Goal: Task Accomplishment & Management: Use online tool/utility

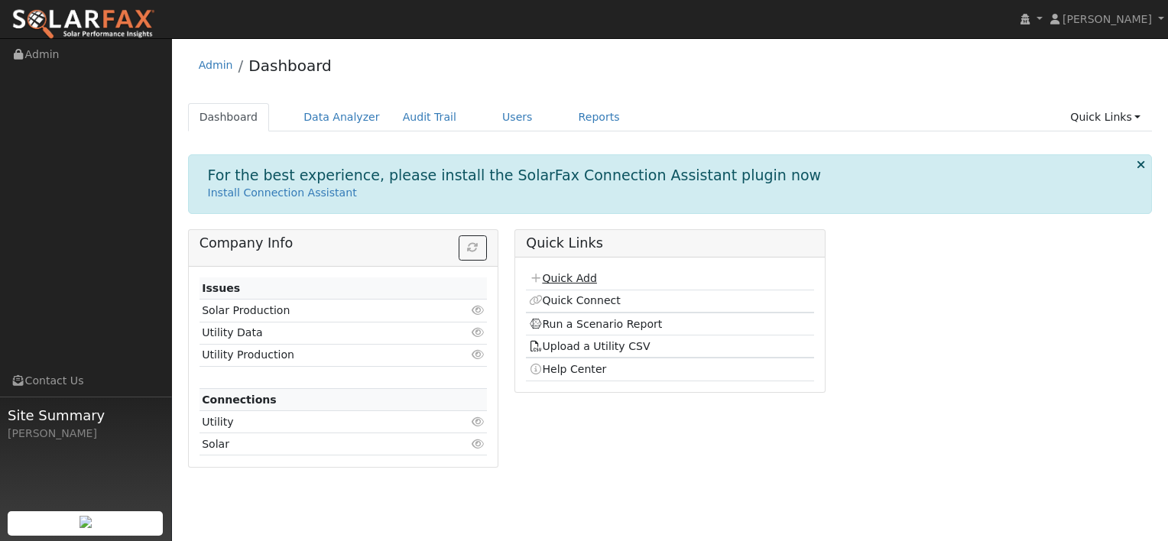
click at [563, 275] on link "Quick Add" at bounding box center [563, 278] width 68 height 12
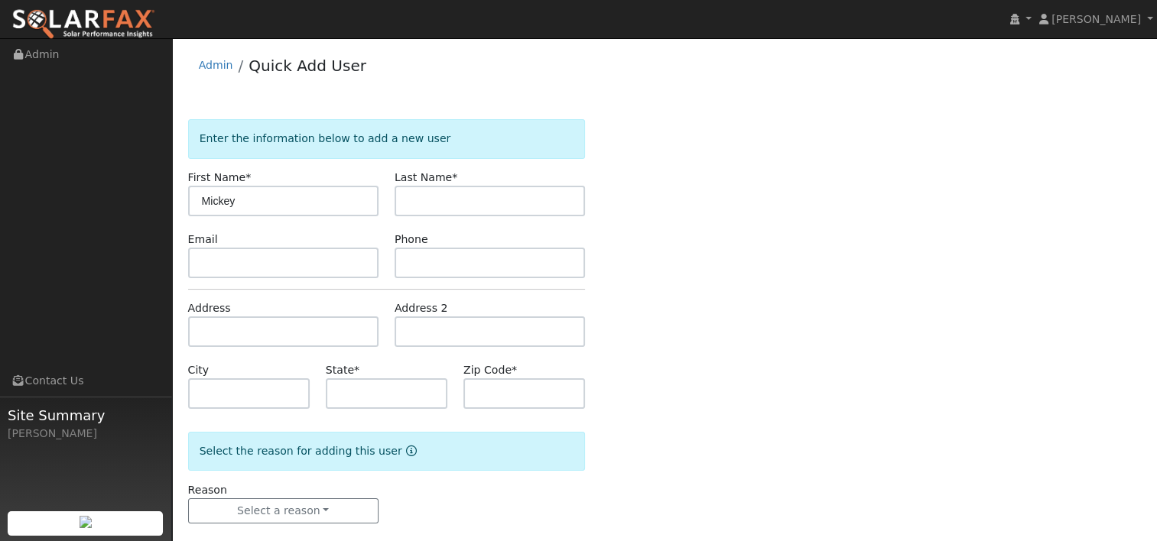
type input "Mickey"
type input "Lotov"
paste input "5483 Sontura Ct, Castro Valley, CA, 94552"
type input "[STREET_ADDRESS]"
type input "Castro Valley"
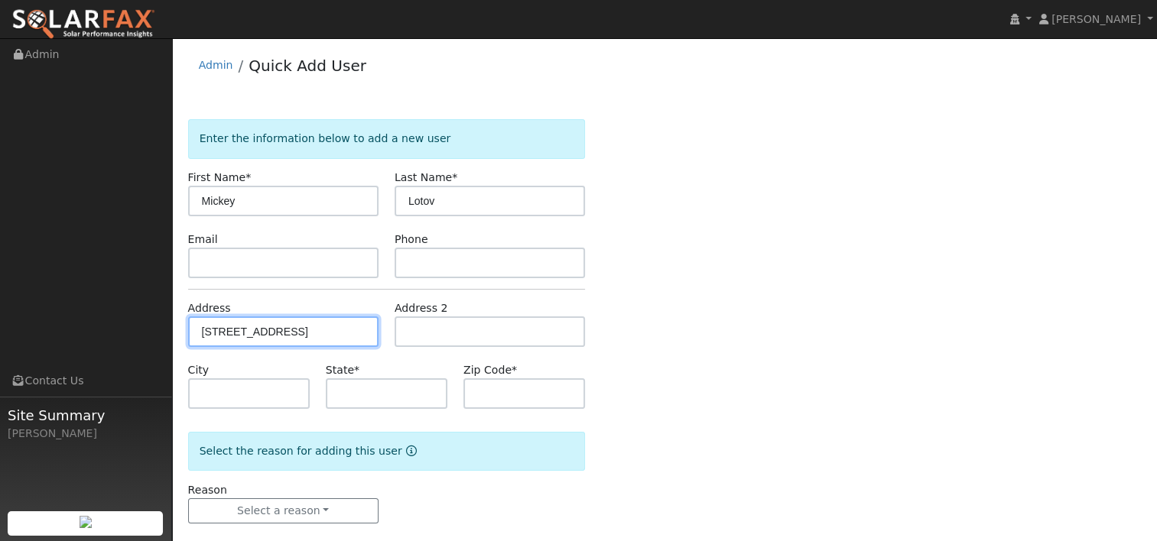
type input "CA"
type input "94552"
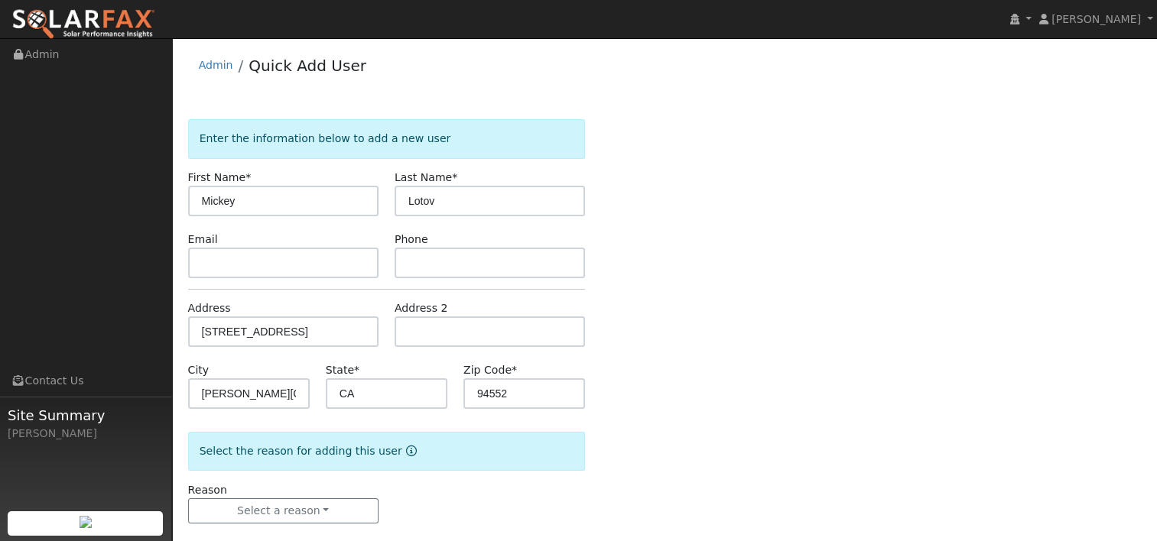
click at [682, 289] on div "Enter the information below to add a new user First Name * Mickey Last Name * L…" at bounding box center [664, 336] width 953 height 435
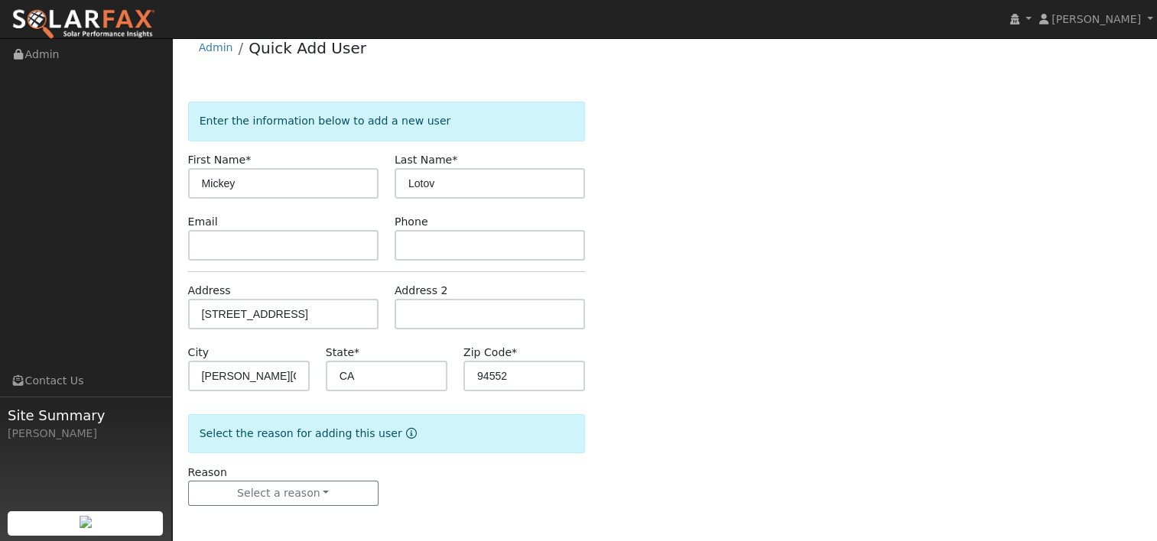
scroll to position [20, 0]
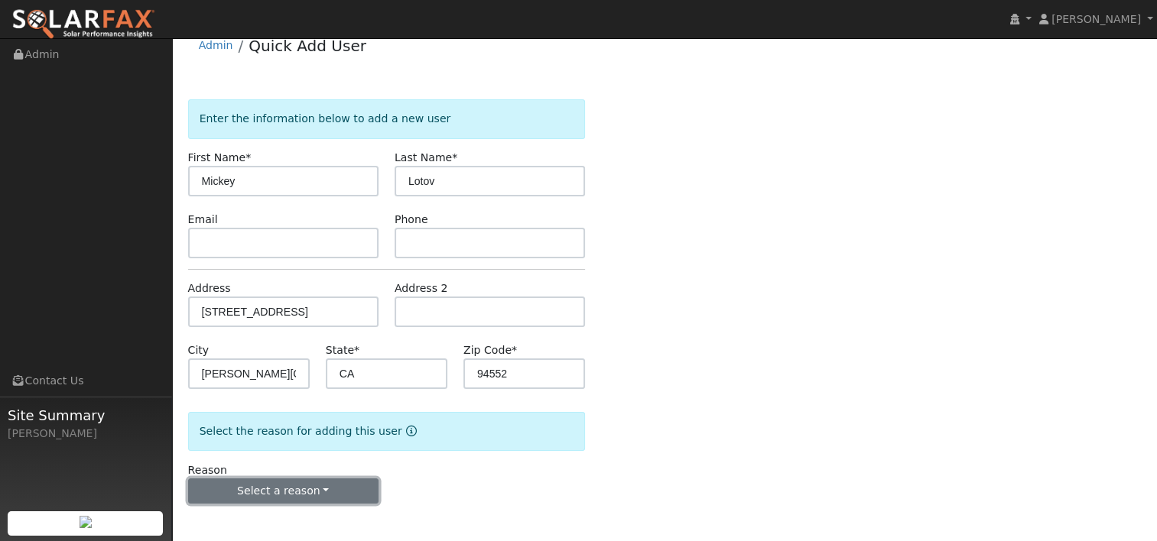
click at [318, 488] on button "Select a reason" at bounding box center [283, 492] width 190 height 26
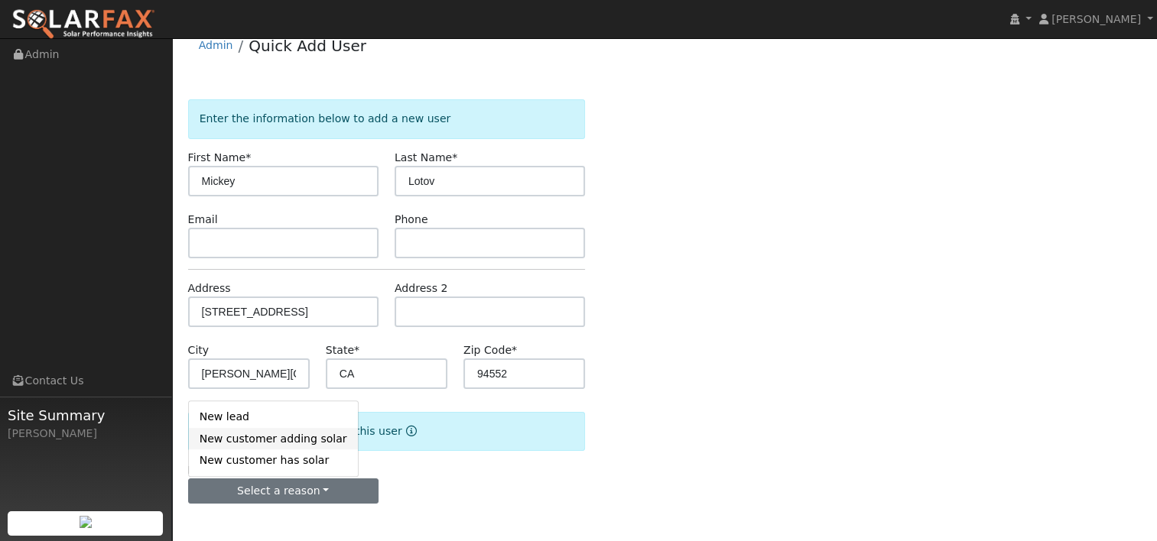
click at [285, 442] on link "New customer adding solar" at bounding box center [273, 438] width 169 height 21
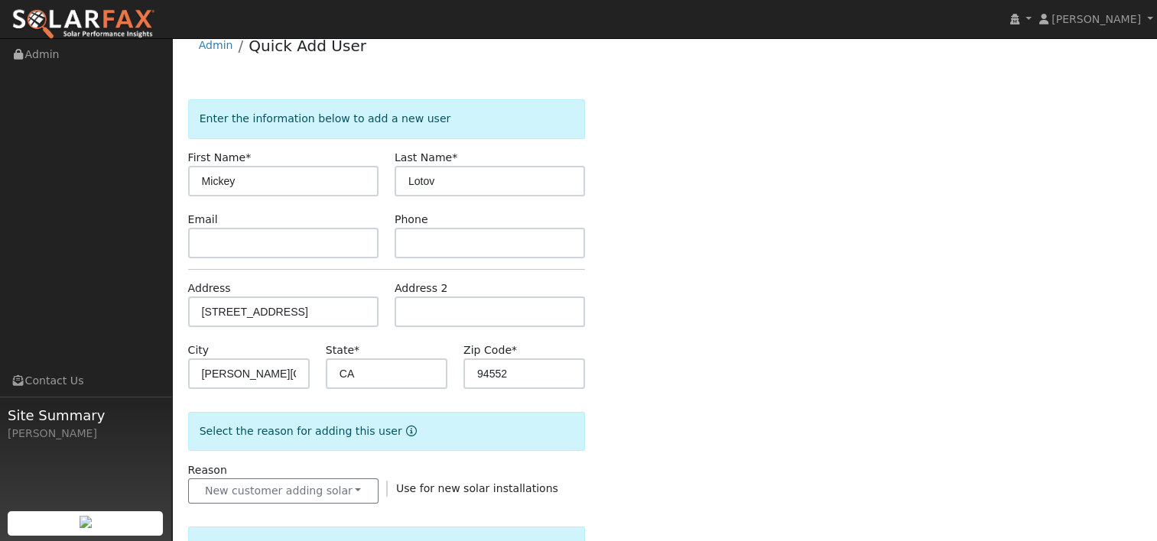
click at [642, 385] on div "Enter the information below to add a new user First Name * Mickey Last Name * L…" at bounding box center [664, 529] width 953 height 861
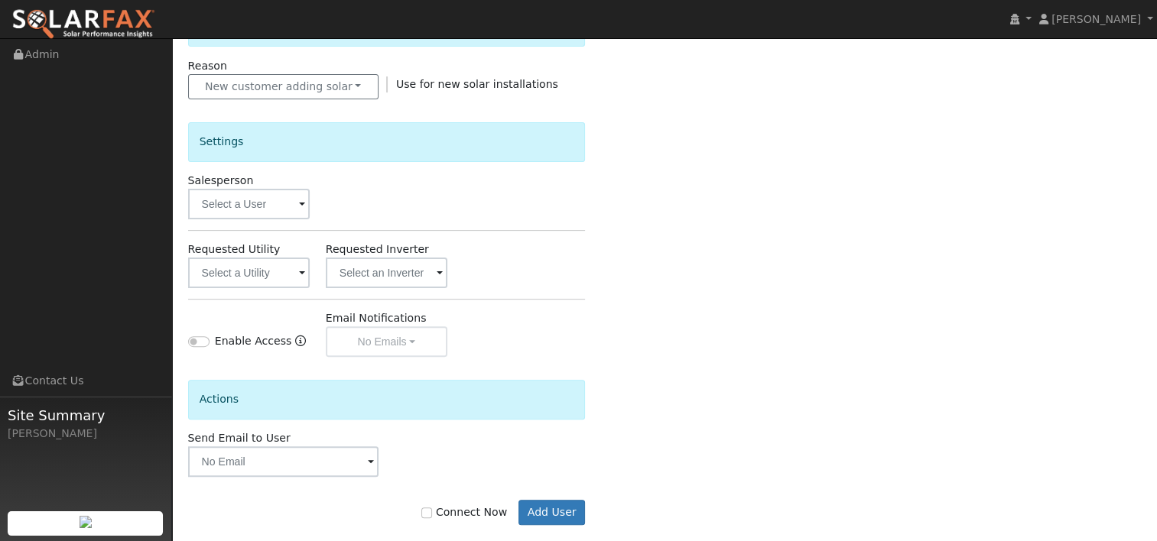
scroll to position [445, 0]
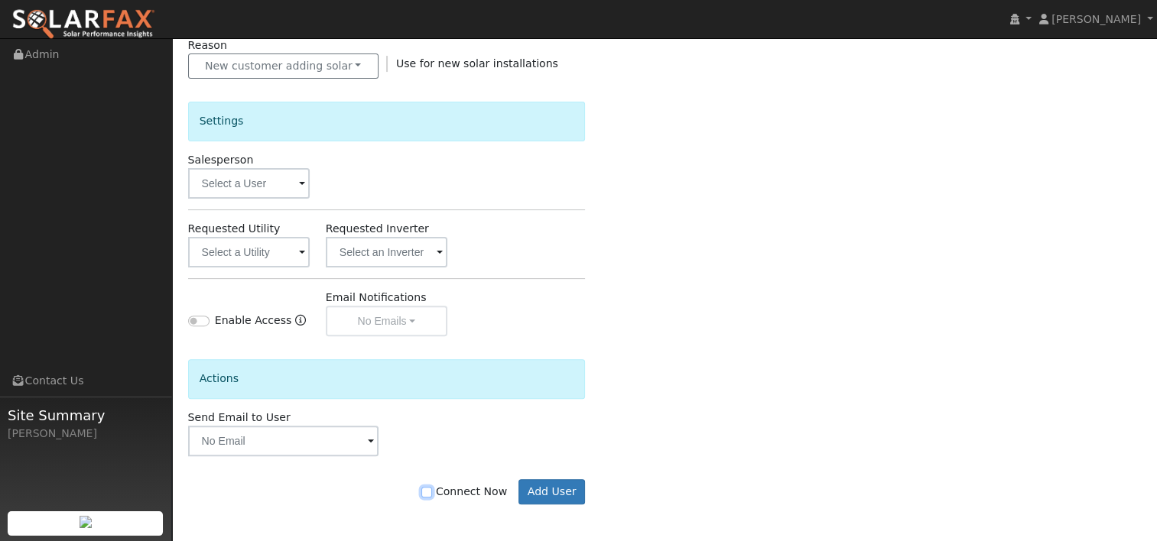
click at [432, 488] on input "Connect Now" at bounding box center [426, 492] width 11 height 11
checkbox input "true"
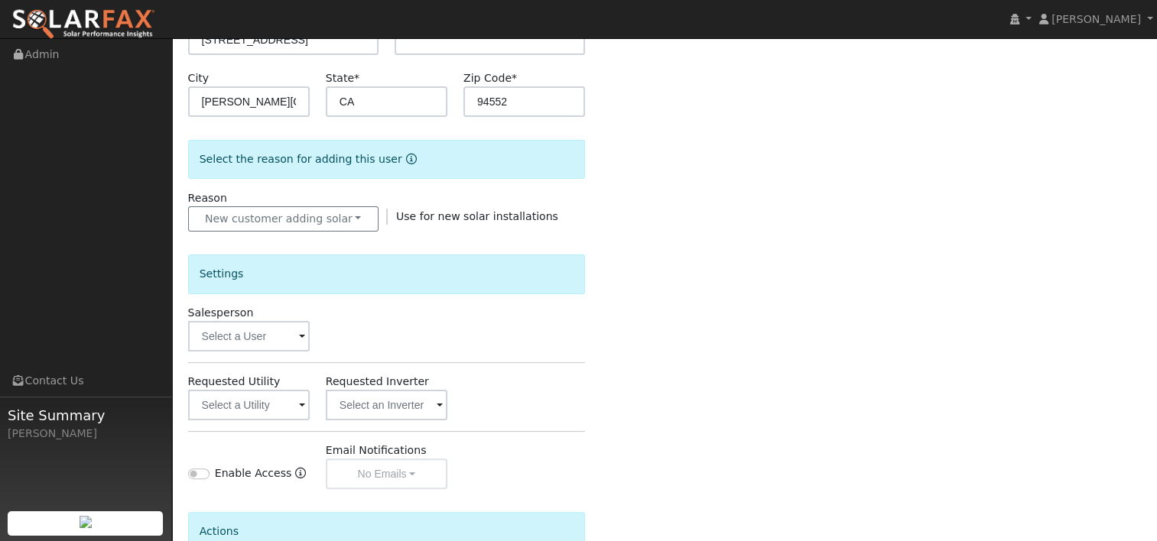
click at [302, 337] on span at bounding box center [302, 338] width 6 height 18
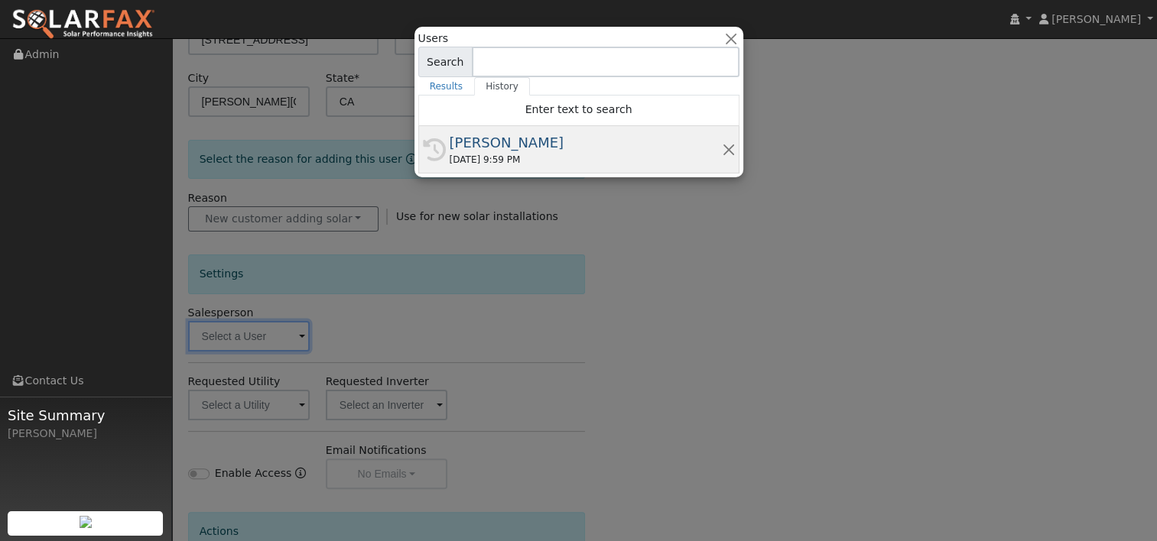
click at [450, 154] on div "09/21/2025 9:59 PM" at bounding box center [585, 160] width 272 height 14
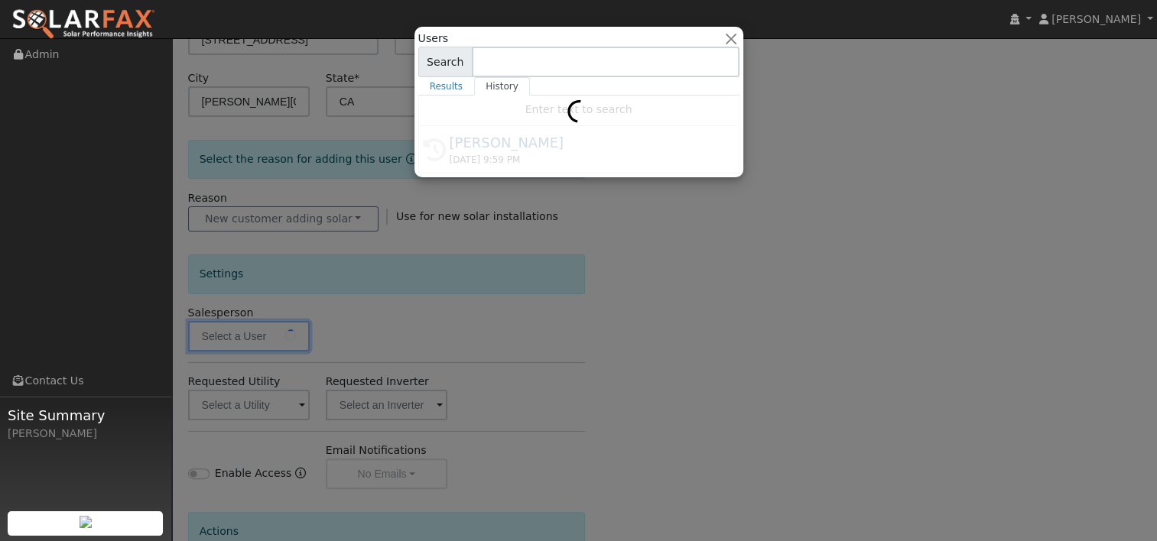
type input "[PERSON_NAME]"
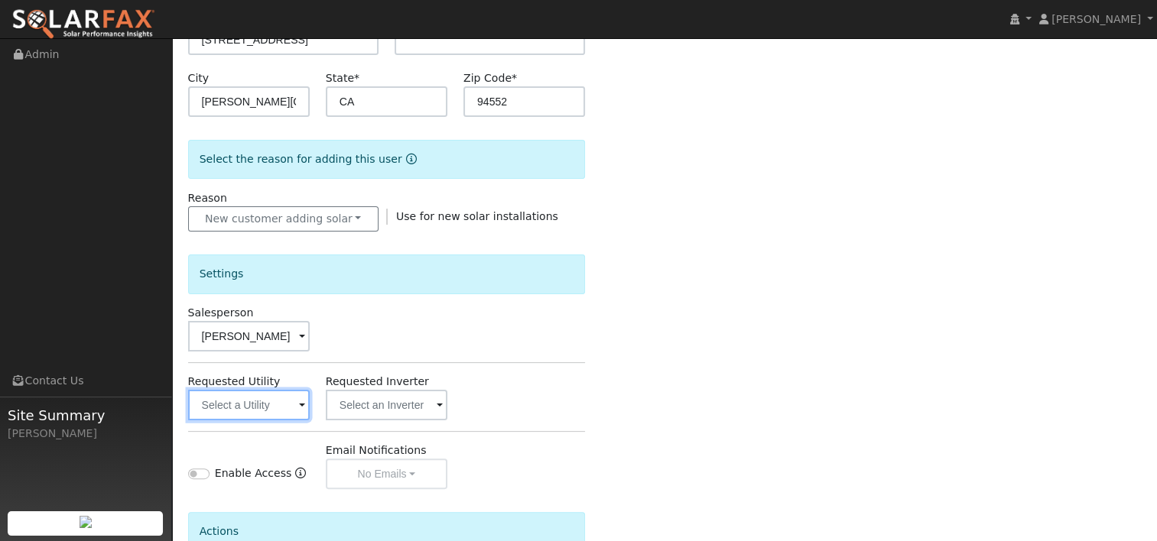
click at [307, 404] on input "text" at bounding box center [249, 405] width 122 height 31
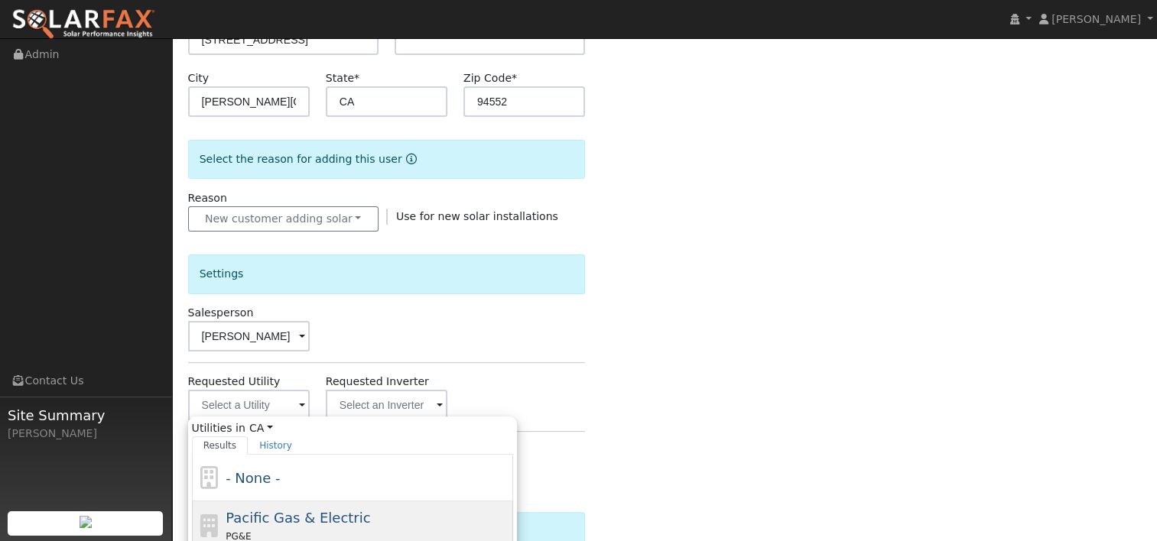
click at [268, 518] on span "Pacific Gas & Electric" at bounding box center [297, 518] width 144 height 16
type input "Pacific Gas & Electric"
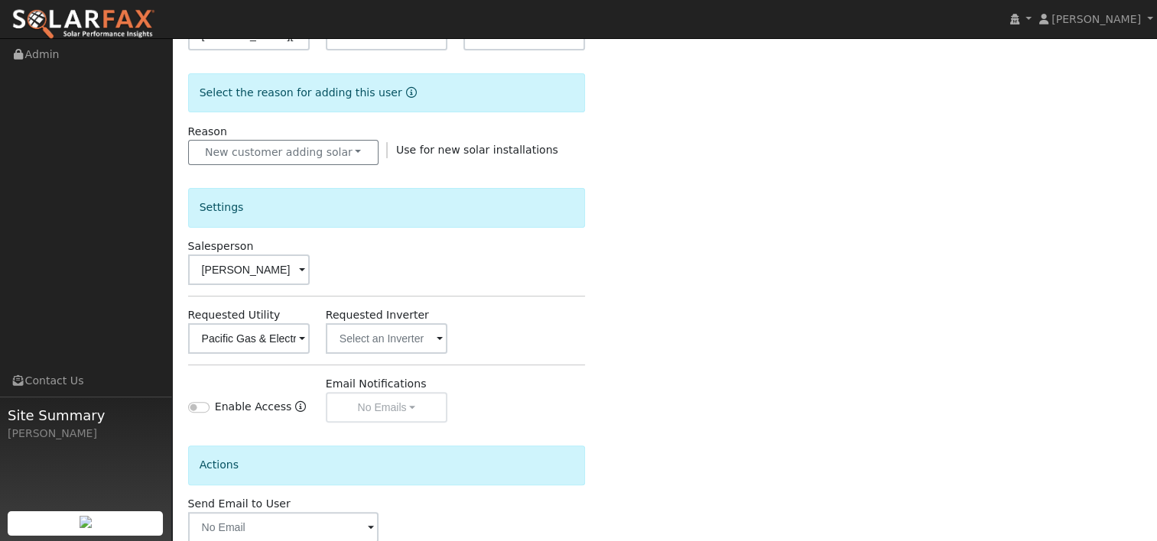
scroll to position [445, 0]
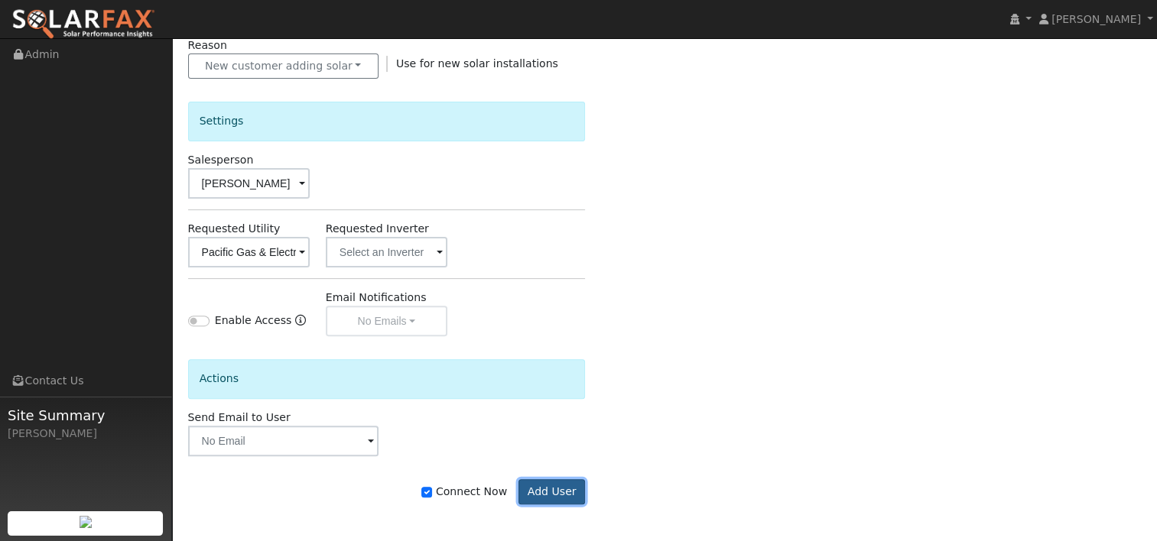
click at [556, 492] on button "Add User" at bounding box center [551, 492] width 67 height 26
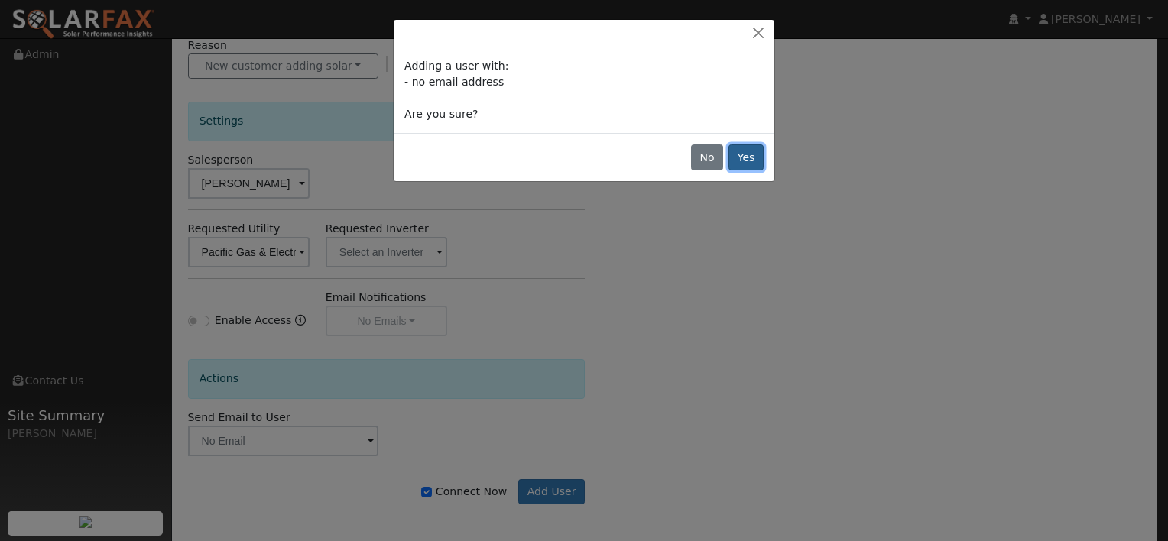
click at [739, 159] on button "Yes" at bounding box center [745, 157] width 35 height 26
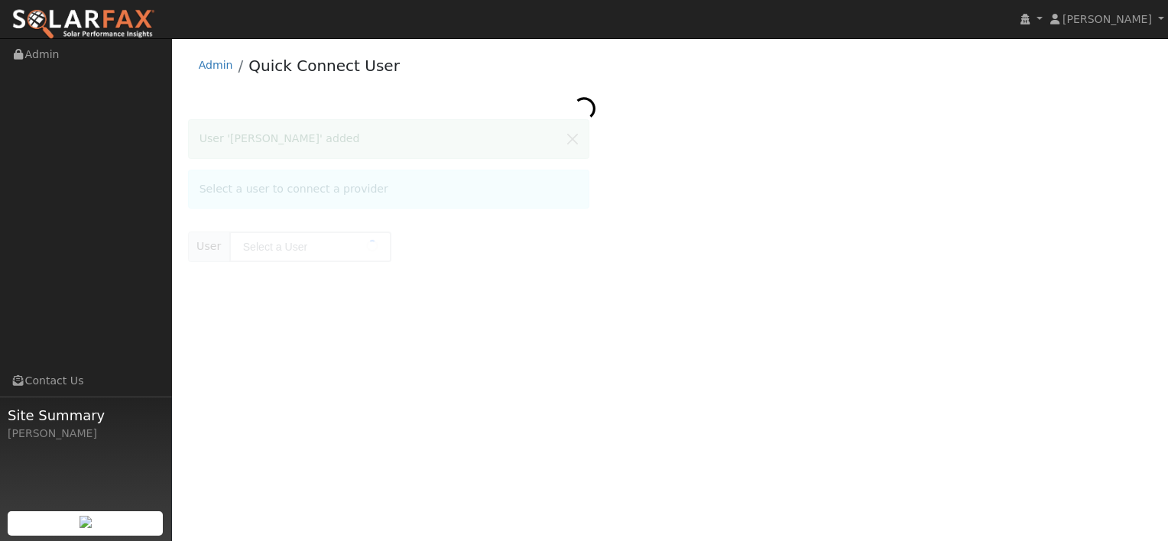
type input "[PERSON_NAME]"
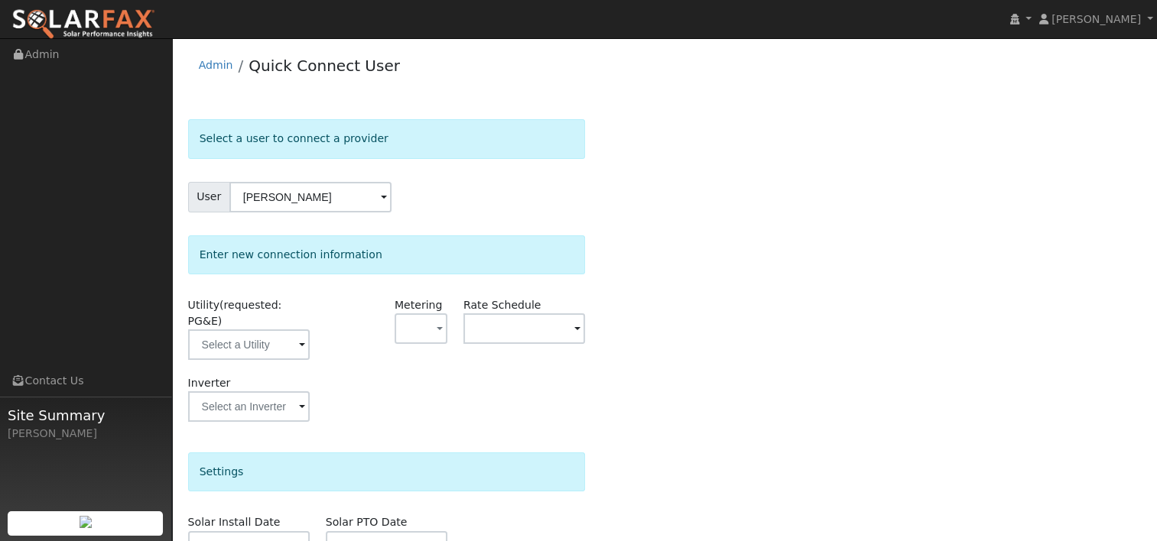
click at [300, 337] on span at bounding box center [302, 346] width 6 height 18
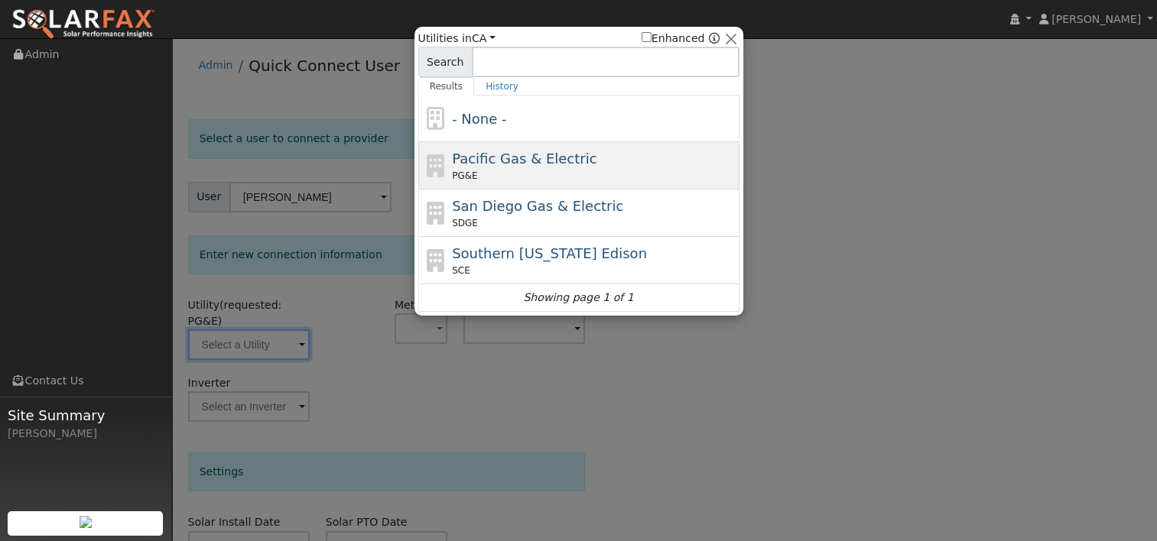
click at [532, 142] on div "Pacific Gas & Electric PG&E" at bounding box center [578, 165] width 321 height 47
type input "PG&E"
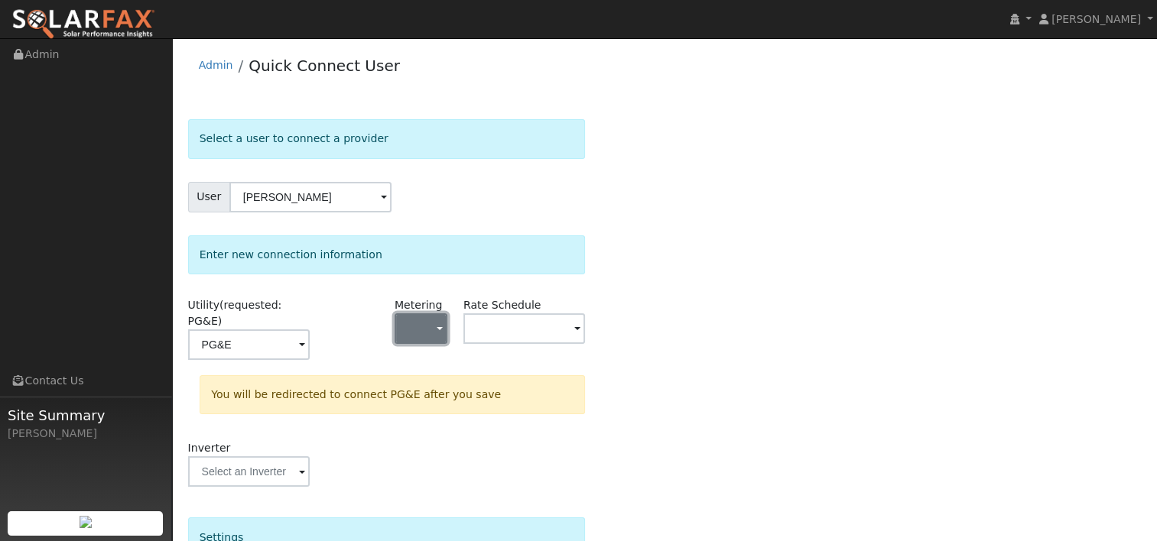
click at [442, 322] on span "button" at bounding box center [439, 330] width 6 height 16
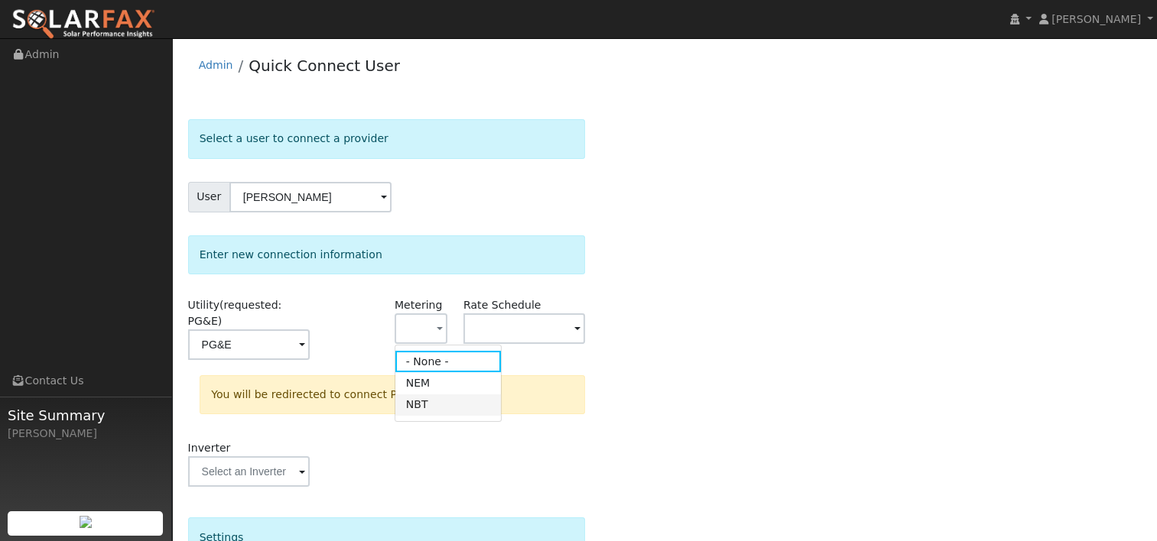
click at [428, 410] on link "NBT" at bounding box center [448, 404] width 106 height 21
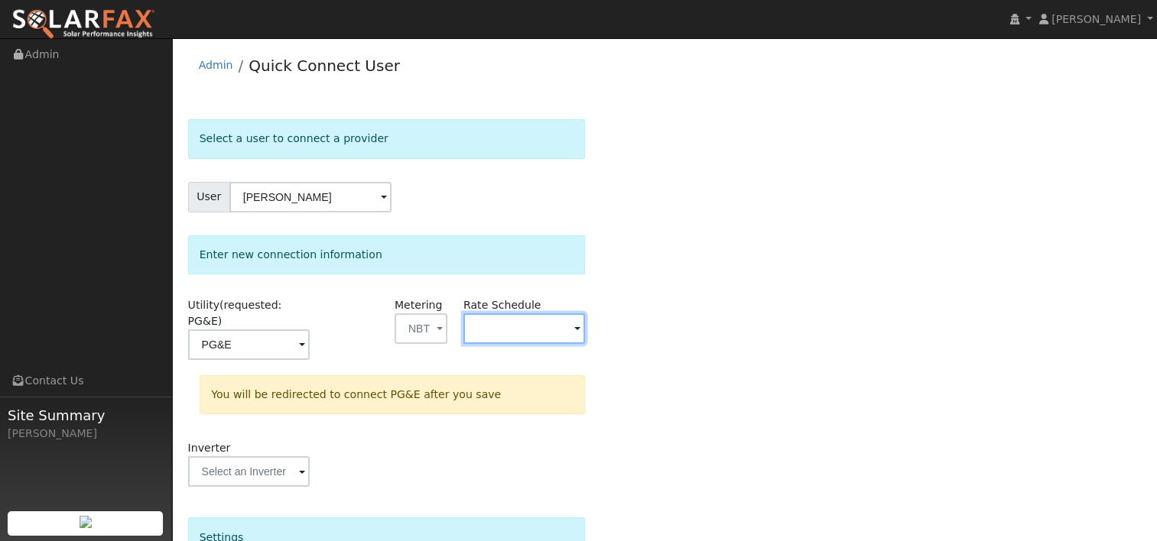
click at [572, 330] on input "text" at bounding box center [524, 328] width 122 height 31
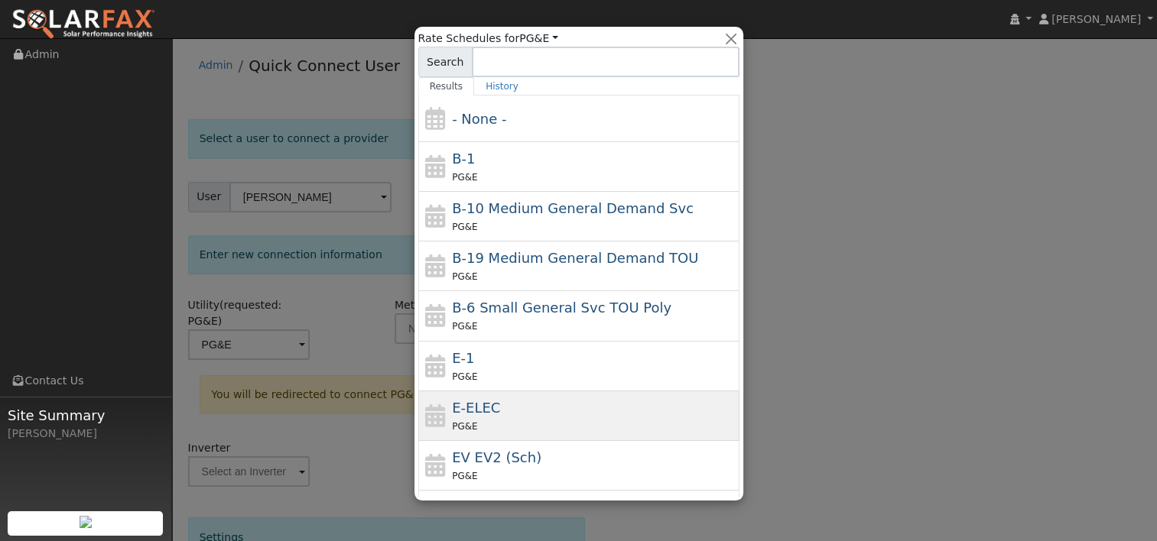
click at [498, 420] on div "PG&E" at bounding box center [594, 426] width 284 height 16
type input "E-ELEC"
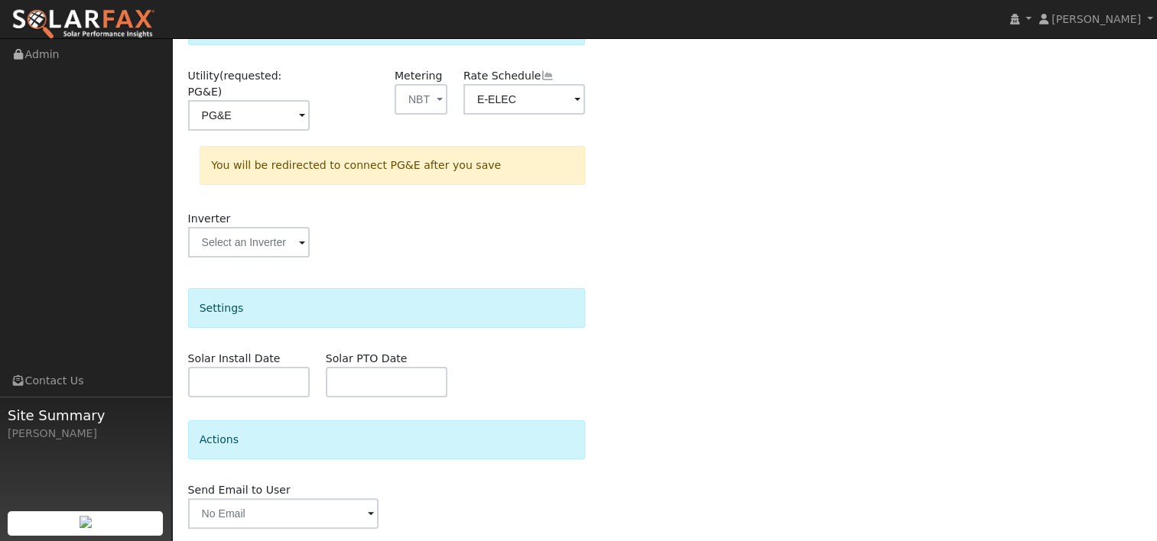
scroll to position [263, 0]
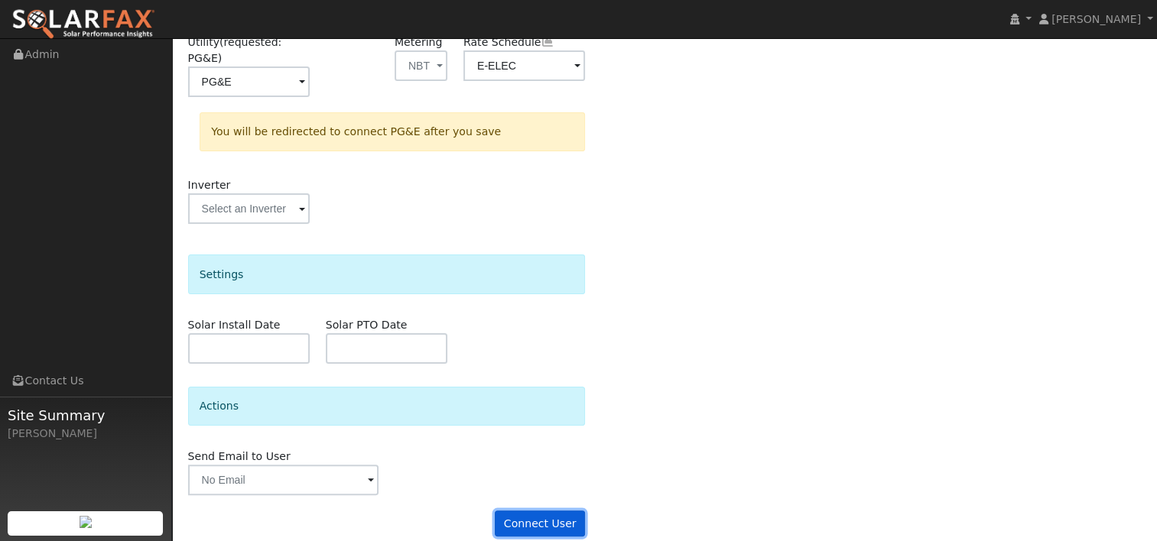
click at [544, 511] on button "Connect User" at bounding box center [540, 524] width 90 height 26
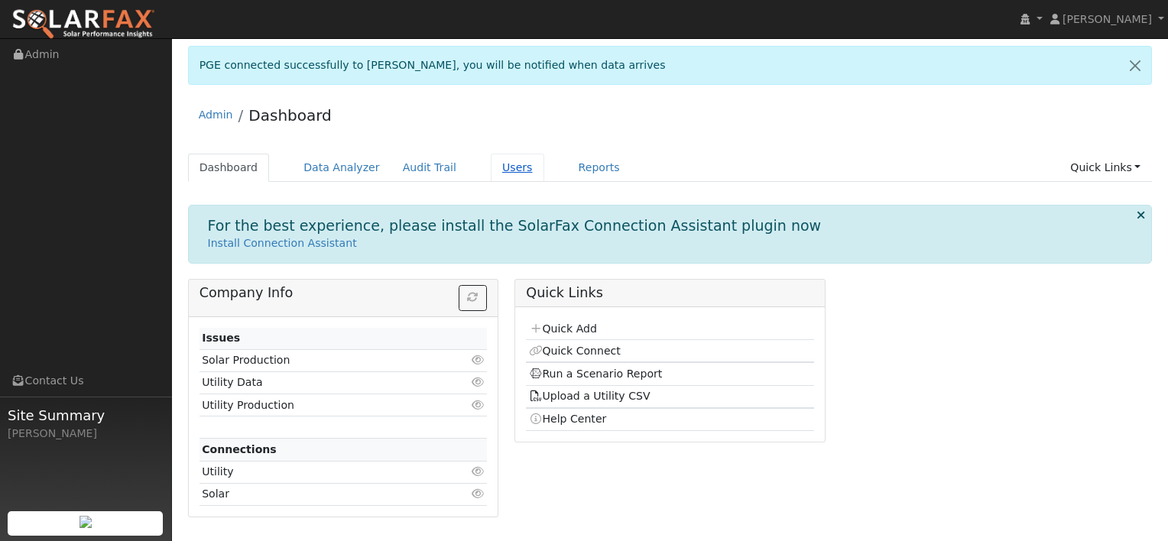
click at [498, 173] on link "Users" at bounding box center [518, 168] width 54 height 28
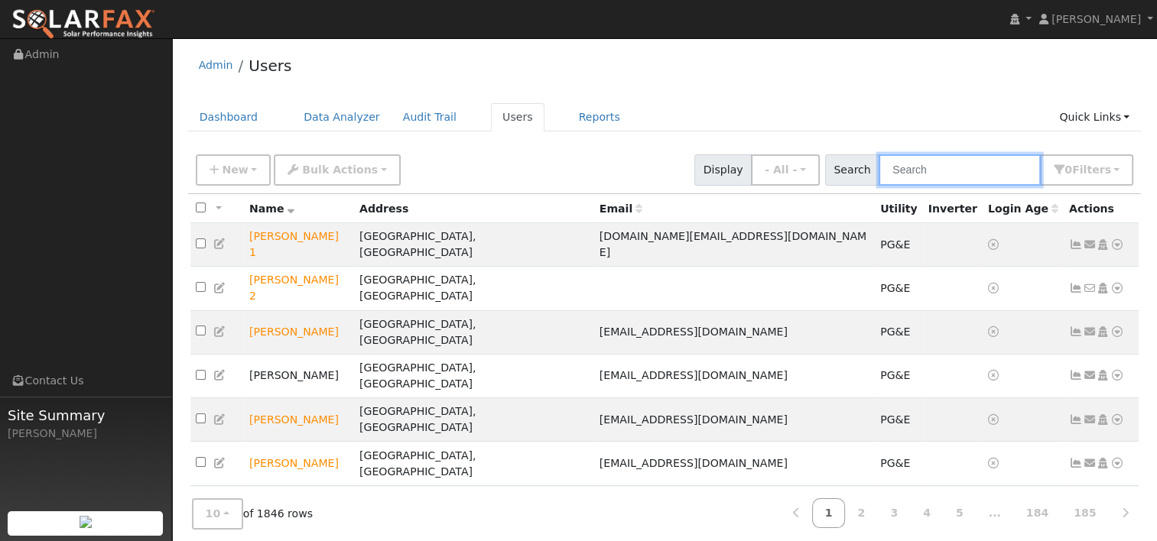
click at [937, 177] on input "text" at bounding box center [959, 169] width 162 height 31
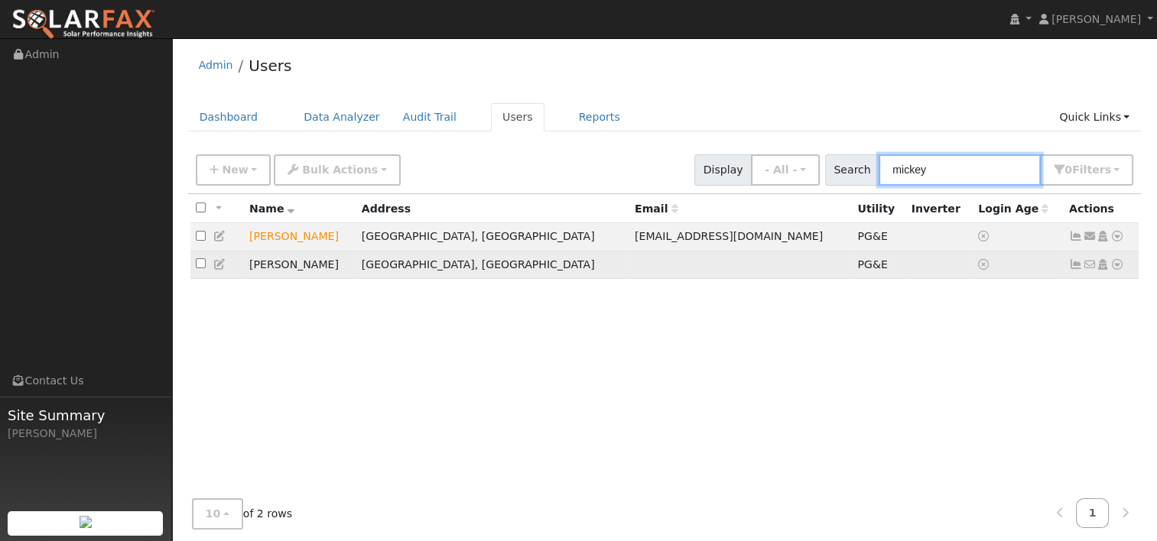
type input "mickey"
click at [1117, 263] on icon at bounding box center [1117, 264] width 14 height 11
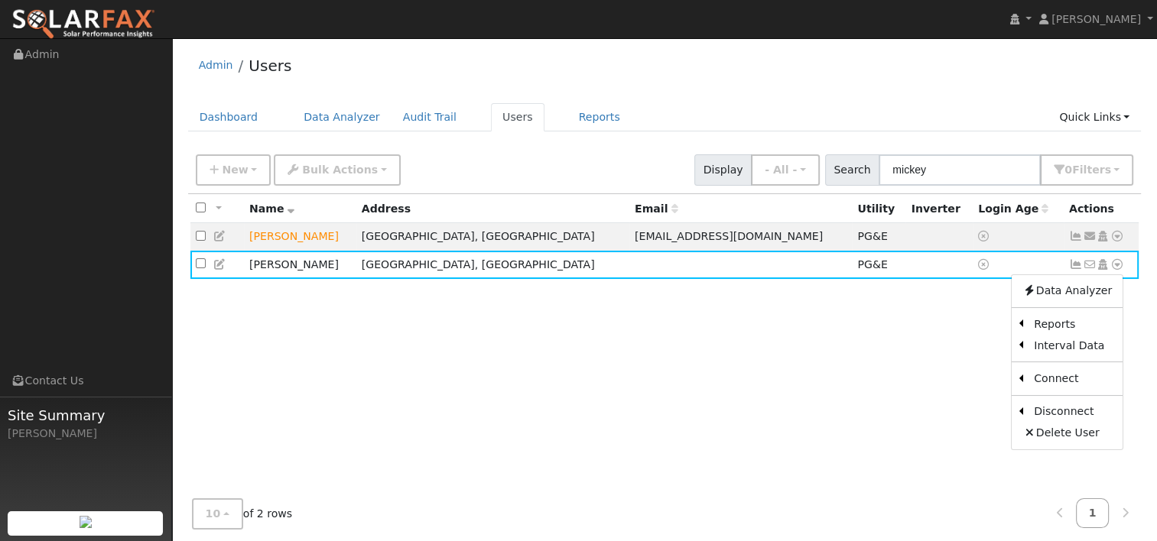
click at [951, 373] on div "All None All on page None on page Name Address Email Utility Inverter Login Age…" at bounding box center [664, 356] width 953 height 325
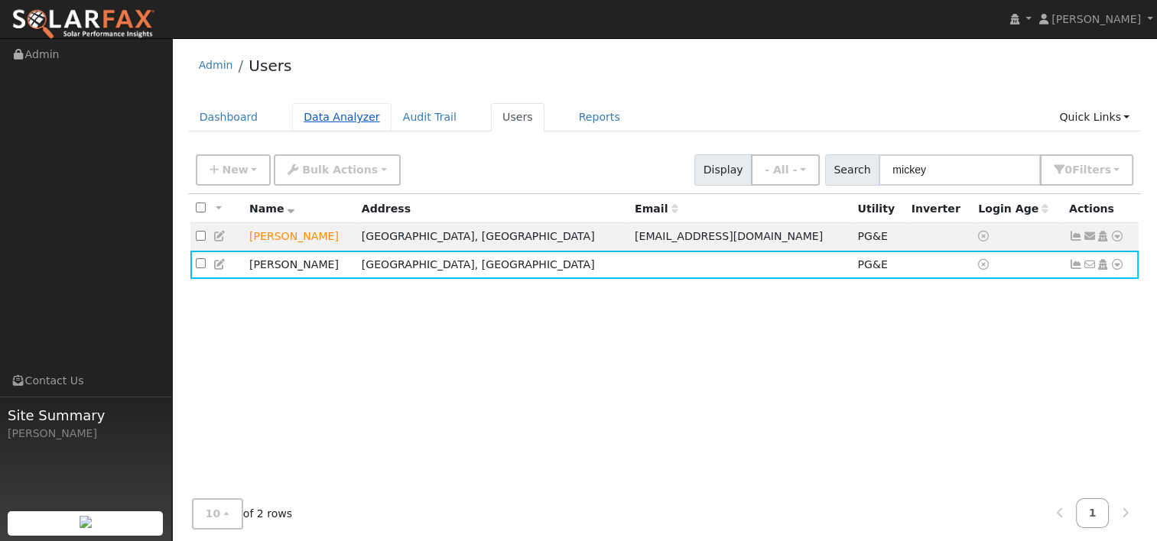
click at [346, 118] on link "Data Analyzer" at bounding box center [341, 117] width 99 height 28
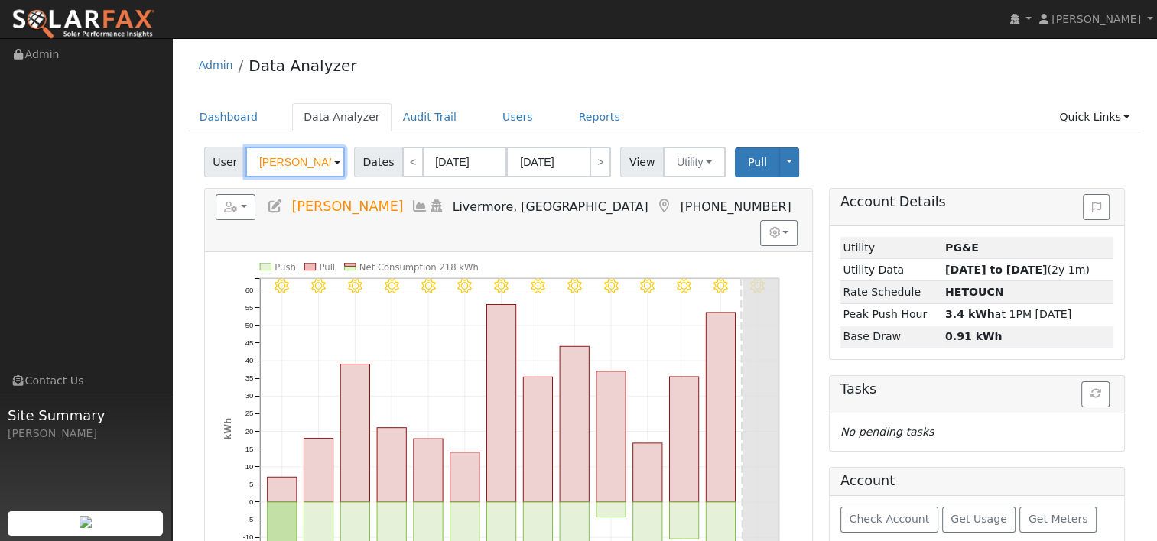
drag, startPoint x: 300, startPoint y: 161, endPoint x: 200, endPoint y: 166, distance: 100.3
click at [200, 166] on div "User [PERSON_NAME] Account Default Account Default Account [STREET_ADDRESS] Pri…" at bounding box center [664, 478] width 953 height 675
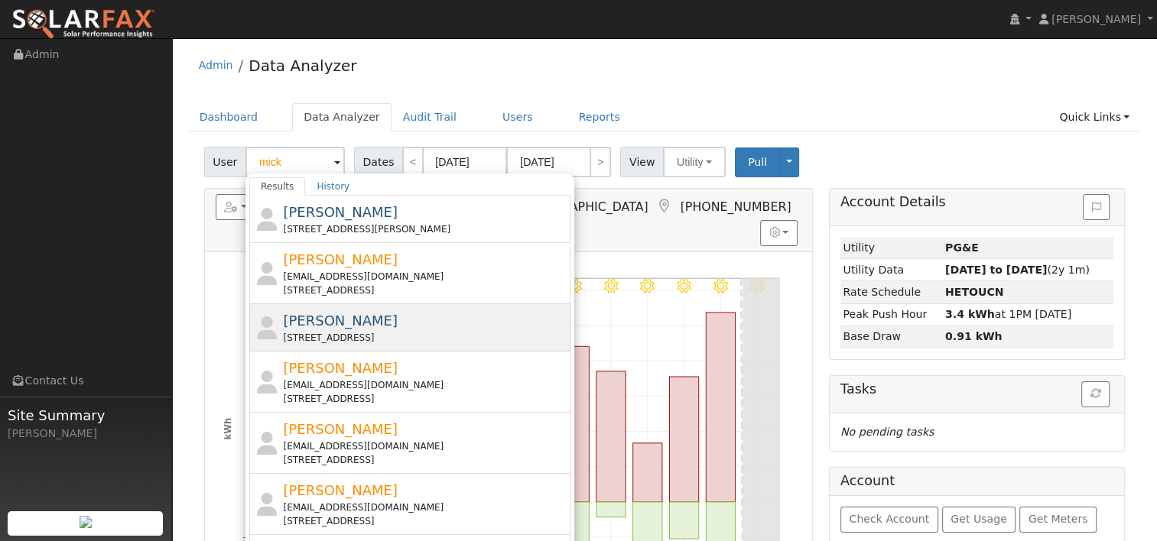
click at [339, 324] on span "[PERSON_NAME]" at bounding box center [340, 321] width 115 height 16
type input "[PERSON_NAME]"
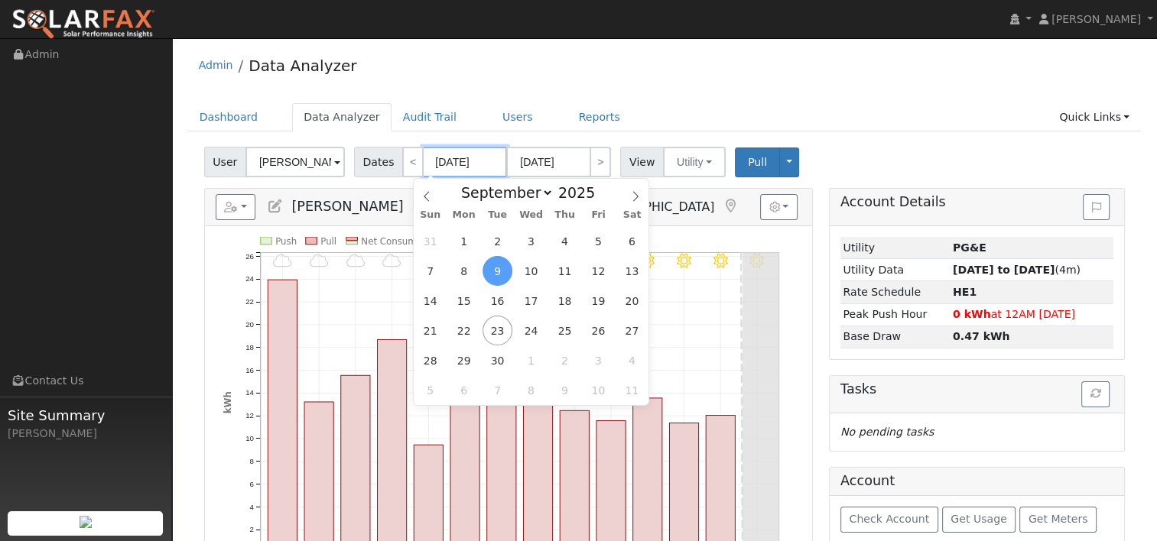
click at [485, 161] on input "[DATE]" at bounding box center [465, 162] width 84 height 31
click at [422, 190] on span at bounding box center [427, 192] width 26 height 26
click at [421, 193] on icon at bounding box center [426, 196] width 11 height 11
select select "5"
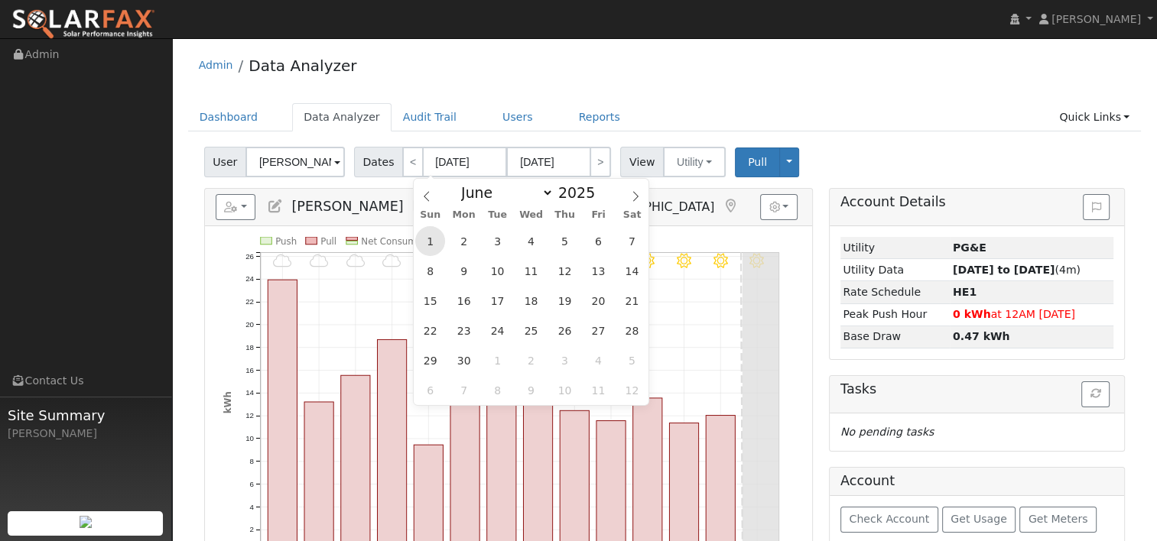
click at [428, 244] on span "1" at bounding box center [430, 241] width 30 height 30
type input "[DATE]"
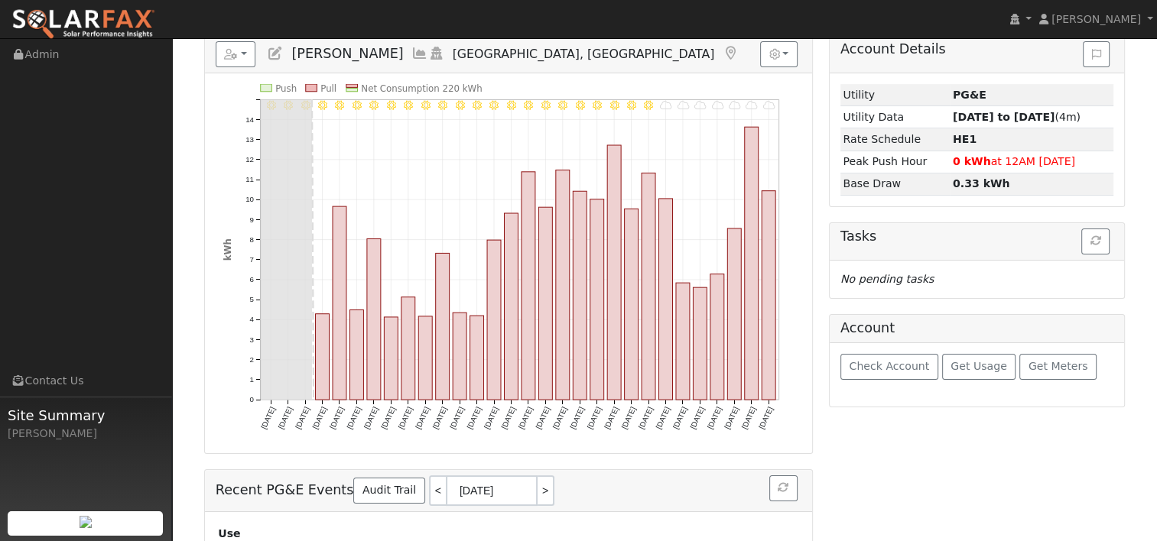
scroll to position [76, 0]
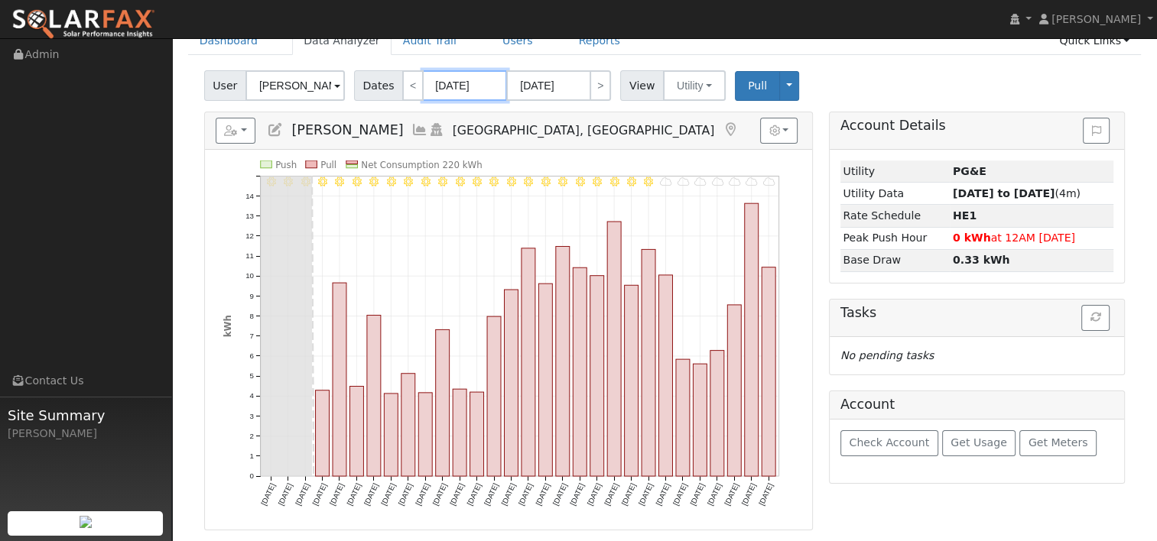
click at [465, 83] on input "[DATE]" at bounding box center [465, 85] width 84 height 31
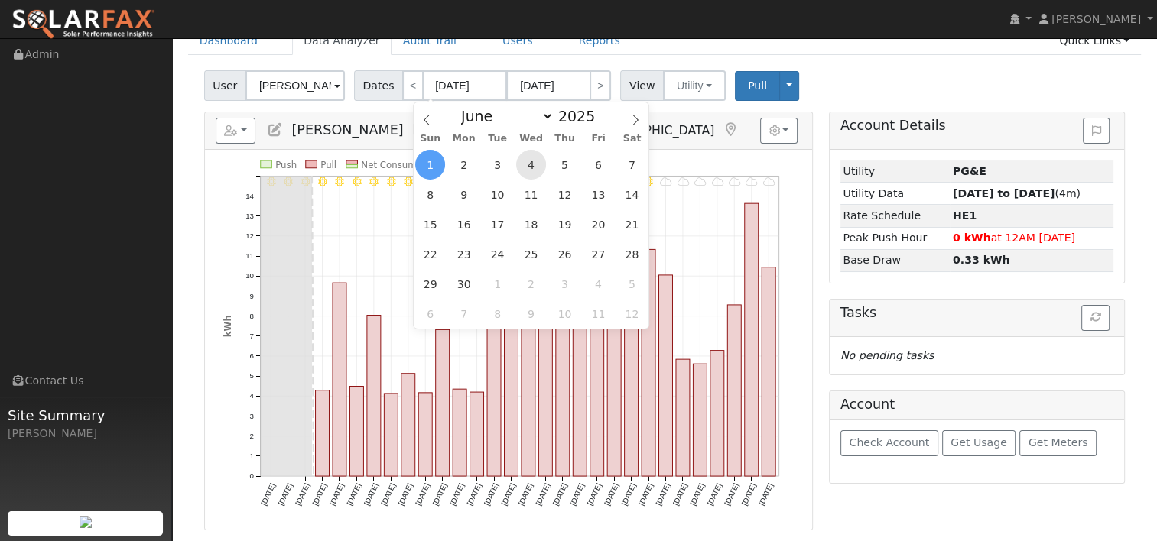
click at [526, 161] on span "4" at bounding box center [531, 165] width 30 height 30
type input "[DATE]"
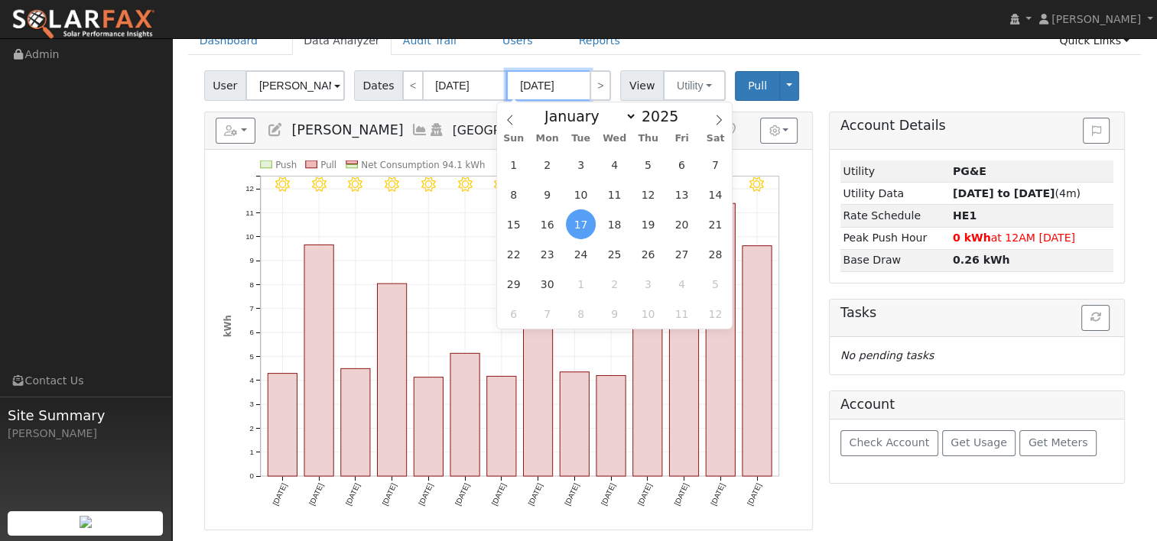
click at [558, 83] on input "[DATE]" at bounding box center [548, 85] width 84 height 31
click at [719, 119] on icon at bounding box center [718, 120] width 11 height 11
select select "8"
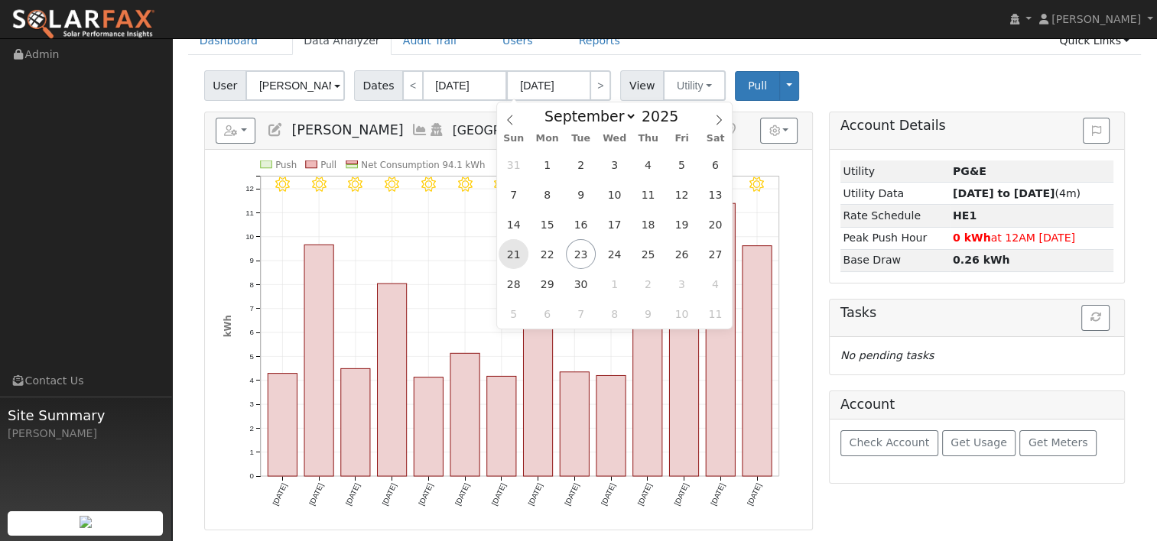
click at [512, 252] on span "21" at bounding box center [513, 254] width 30 height 30
type input "[DATE]"
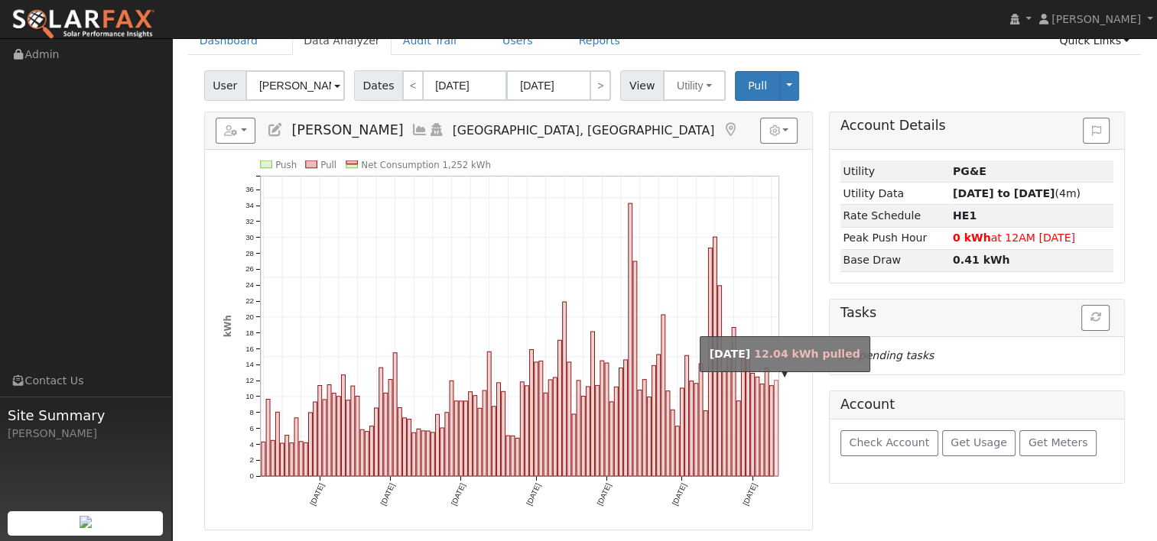
click at [774, 426] on rect "onclick=""" at bounding box center [776, 429] width 4 height 96
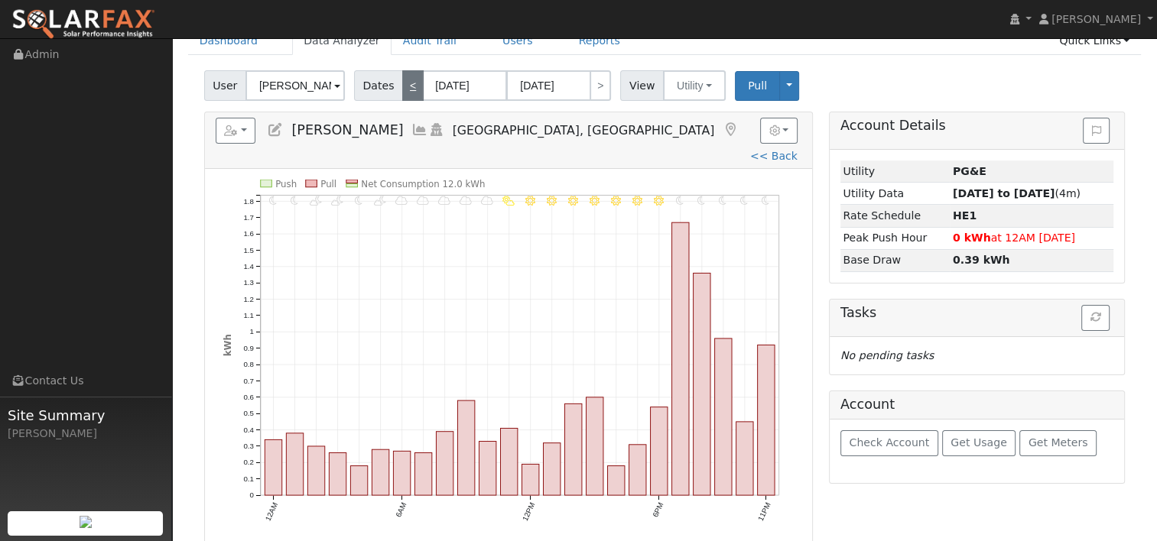
click at [402, 79] on link "<" at bounding box center [412, 85] width 21 height 31
type input "[DATE]"
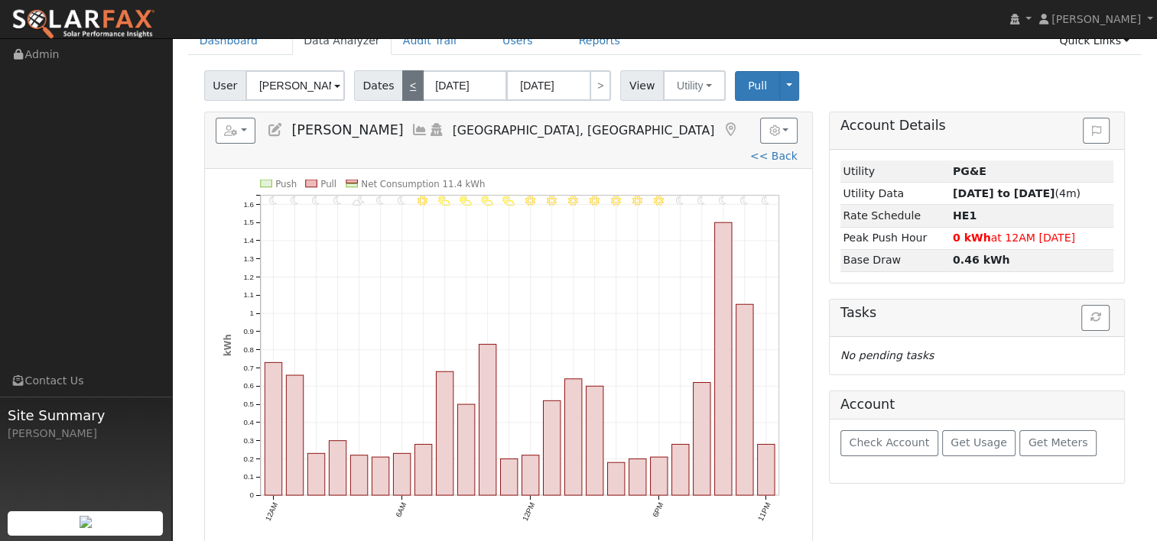
click at [402, 79] on link "<" at bounding box center [412, 85] width 21 height 31
type input "[DATE]"
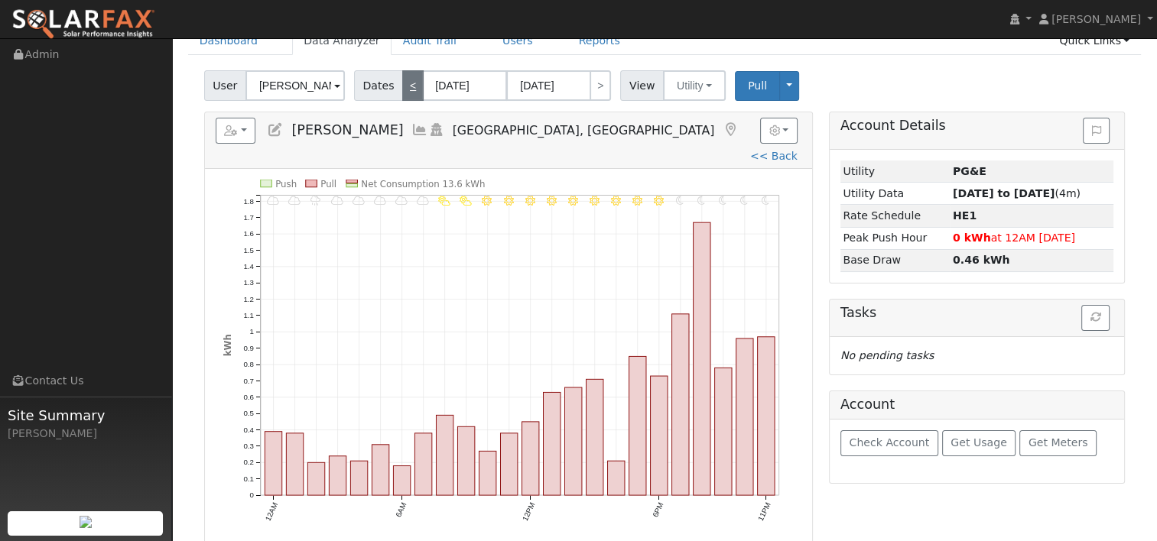
click at [402, 79] on link "<" at bounding box center [412, 85] width 21 height 31
type input "[DATE]"
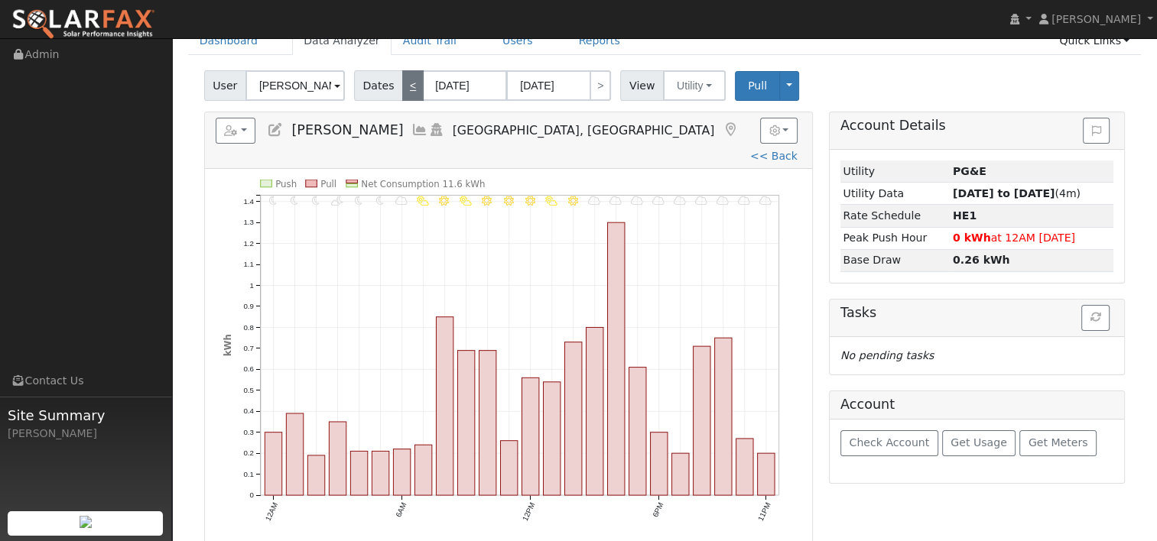
click at [402, 79] on link "<" at bounding box center [412, 85] width 21 height 31
type input "[DATE]"
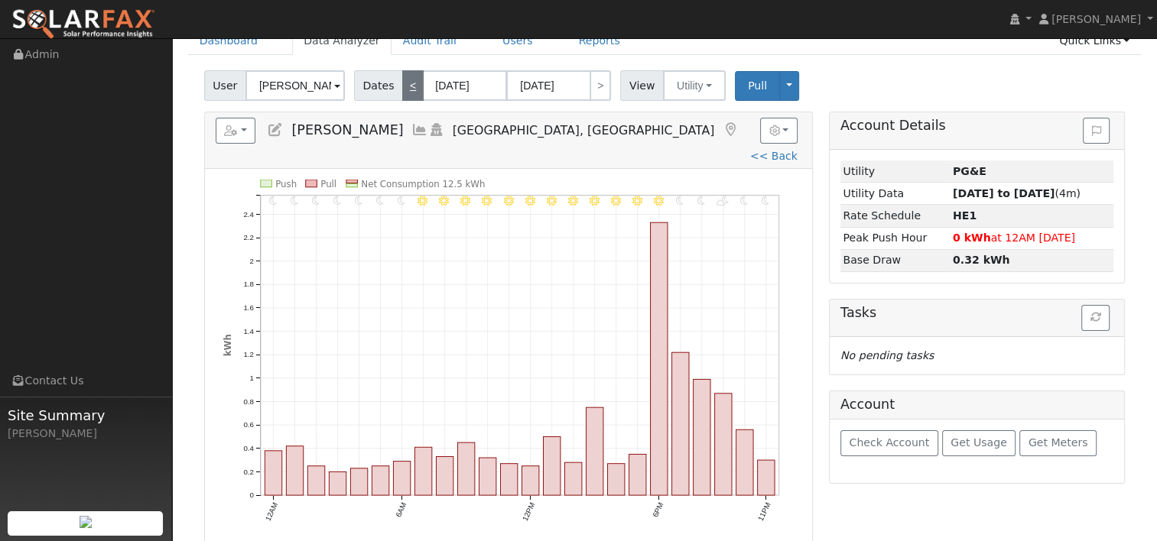
click at [402, 79] on link "<" at bounding box center [412, 85] width 21 height 31
type input "[DATE]"
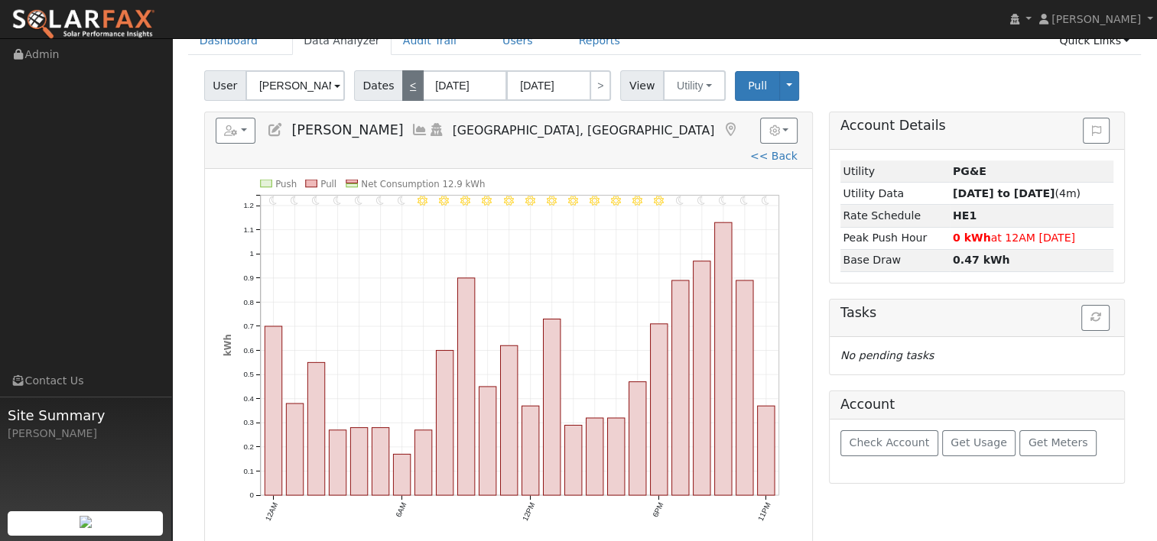
click at [402, 79] on link "<" at bounding box center [412, 85] width 21 height 31
type input "[DATE]"
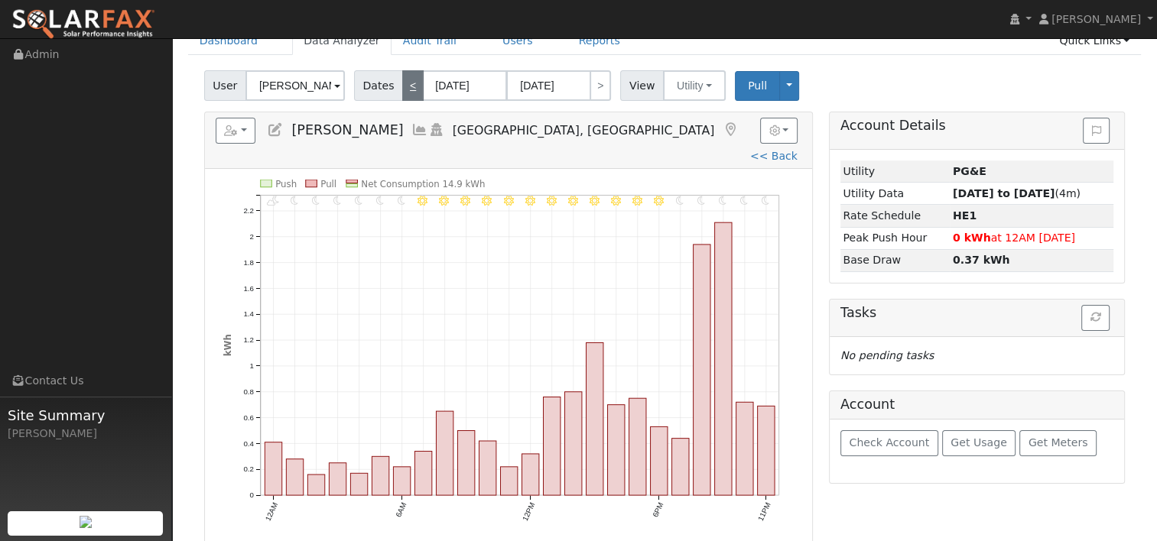
click at [402, 79] on link "<" at bounding box center [412, 85] width 21 height 31
type input "[DATE]"
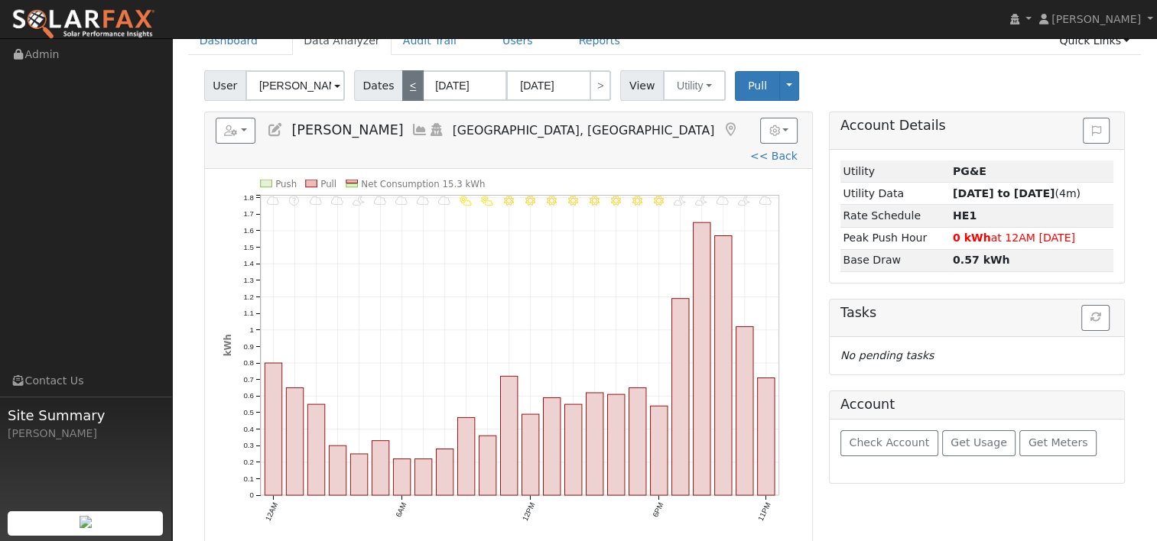
click at [402, 79] on link "<" at bounding box center [412, 85] width 21 height 31
type input "[DATE]"
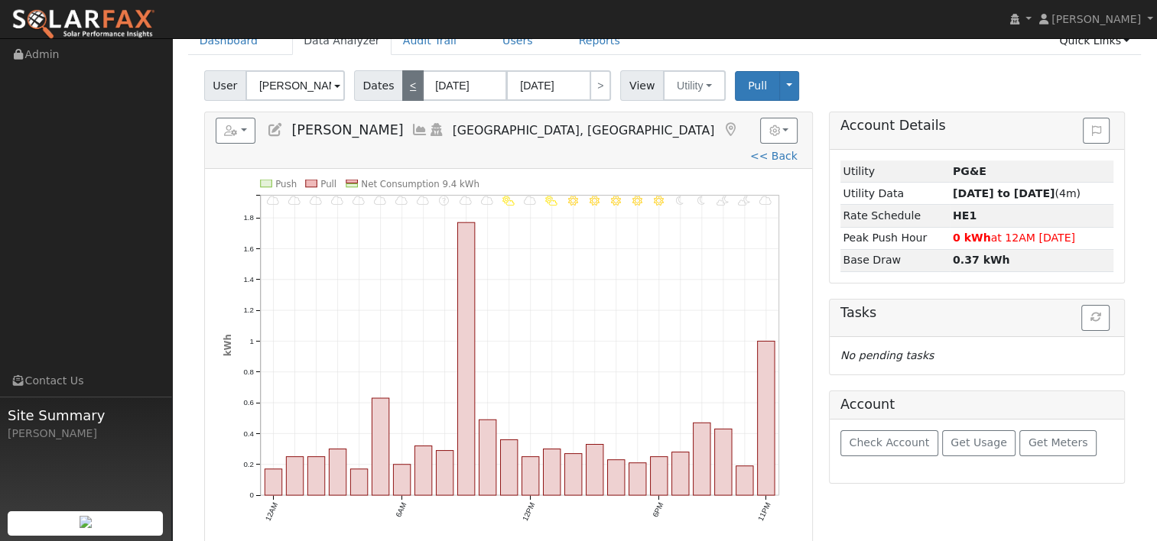
click at [402, 79] on link "<" at bounding box center [412, 85] width 21 height 31
type input "[DATE]"
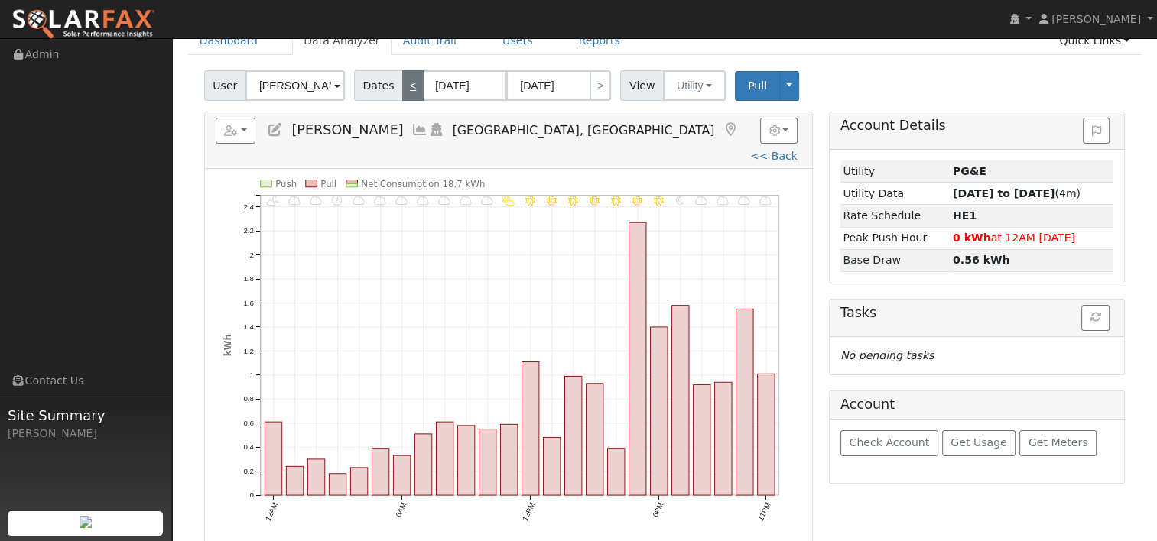
click at [402, 79] on link "<" at bounding box center [412, 85] width 21 height 31
type input "[DATE]"
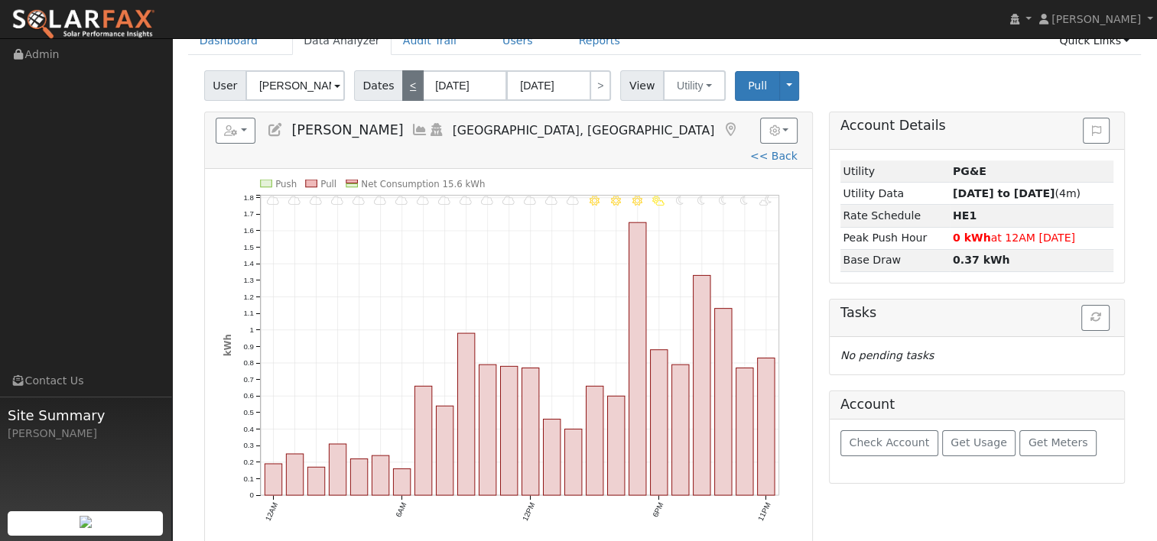
click at [402, 79] on link "<" at bounding box center [412, 85] width 21 height 31
type input "[DATE]"
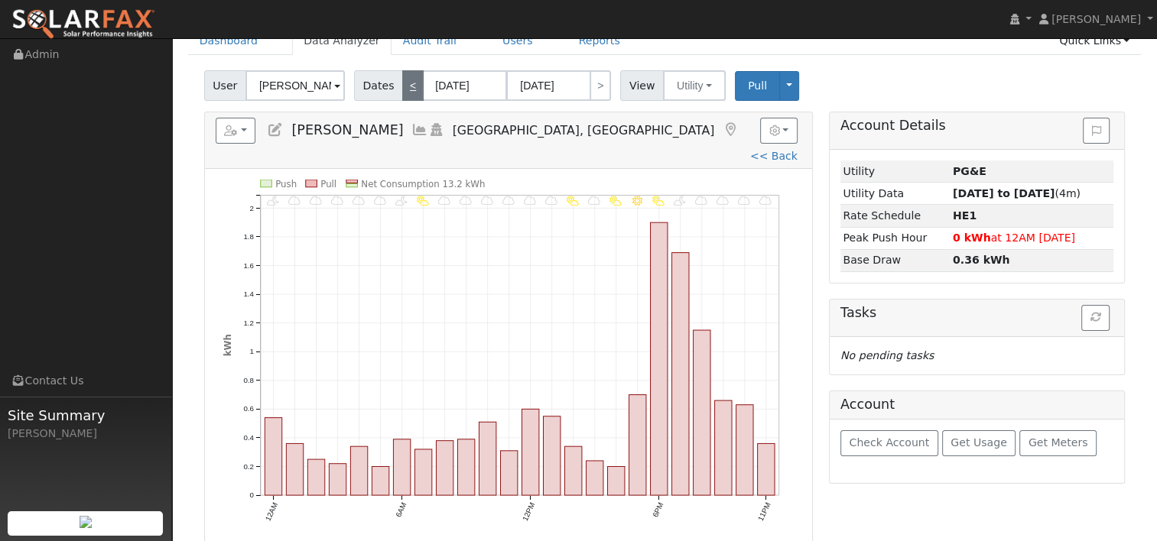
click at [402, 79] on link "<" at bounding box center [412, 85] width 21 height 31
type input "[DATE]"
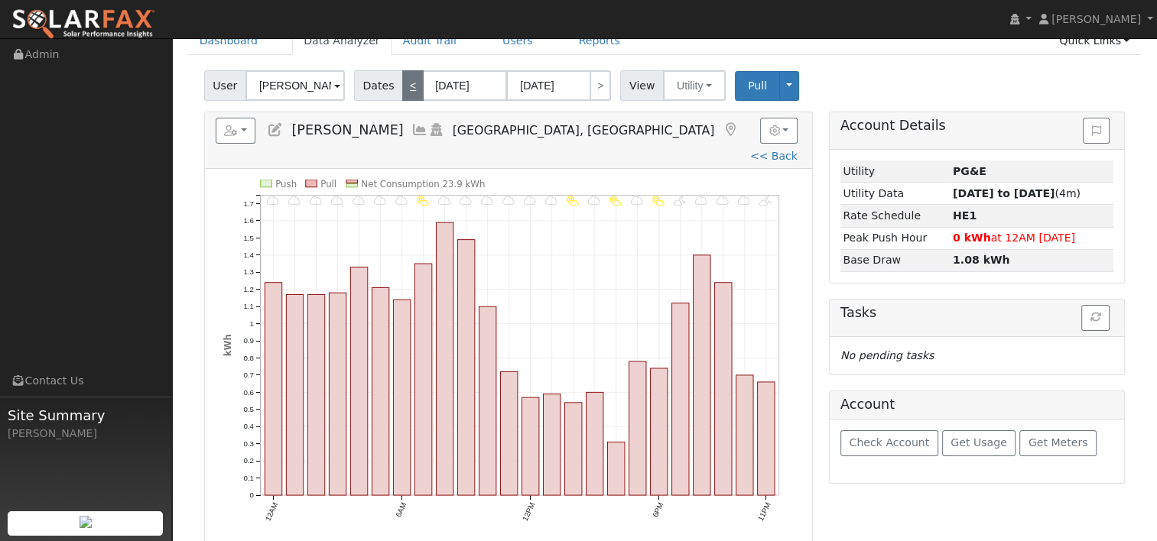
click at [402, 79] on link "<" at bounding box center [412, 85] width 21 height 31
type input "[DATE]"
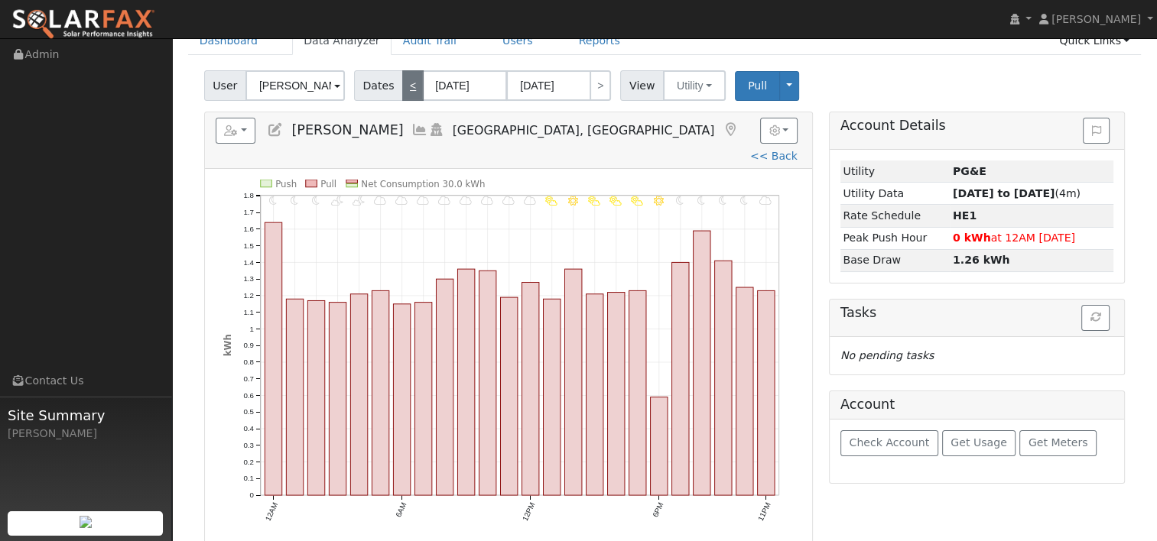
click at [402, 79] on link "<" at bounding box center [412, 85] width 21 height 31
type input "[DATE]"
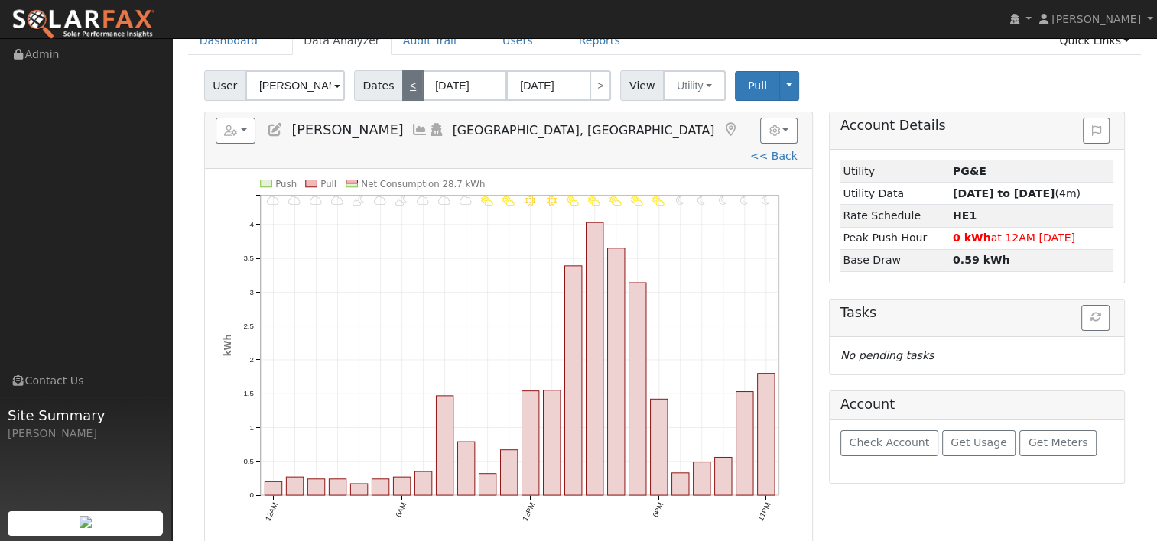
click at [402, 79] on link "<" at bounding box center [412, 85] width 21 height 31
type input "[DATE]"
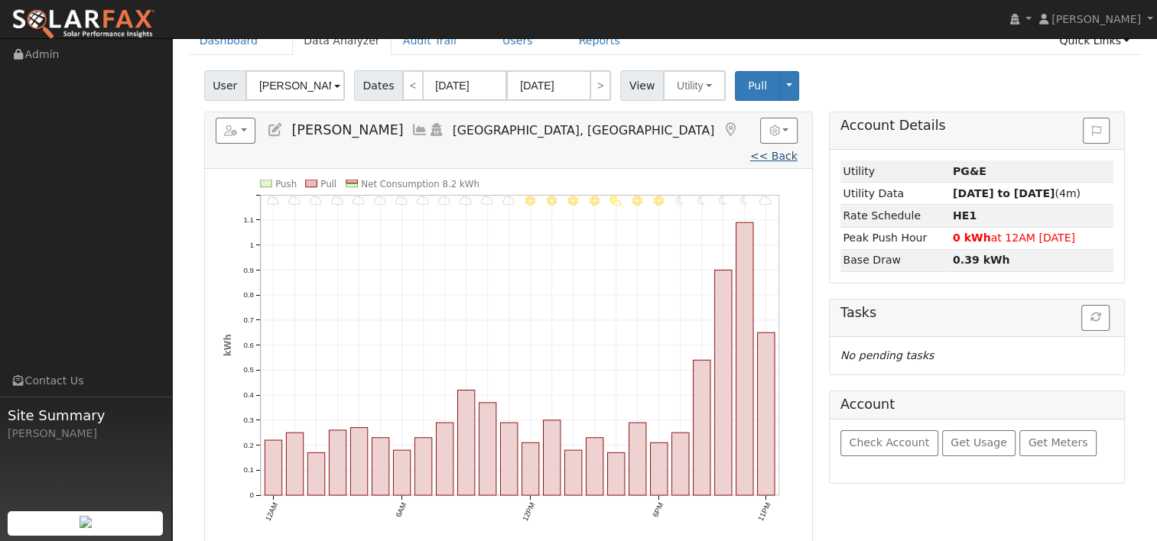
click at [750, 150] on link "<< Back" at bounding box center [773, 156] width 47 height 12
type input "[DATE]"
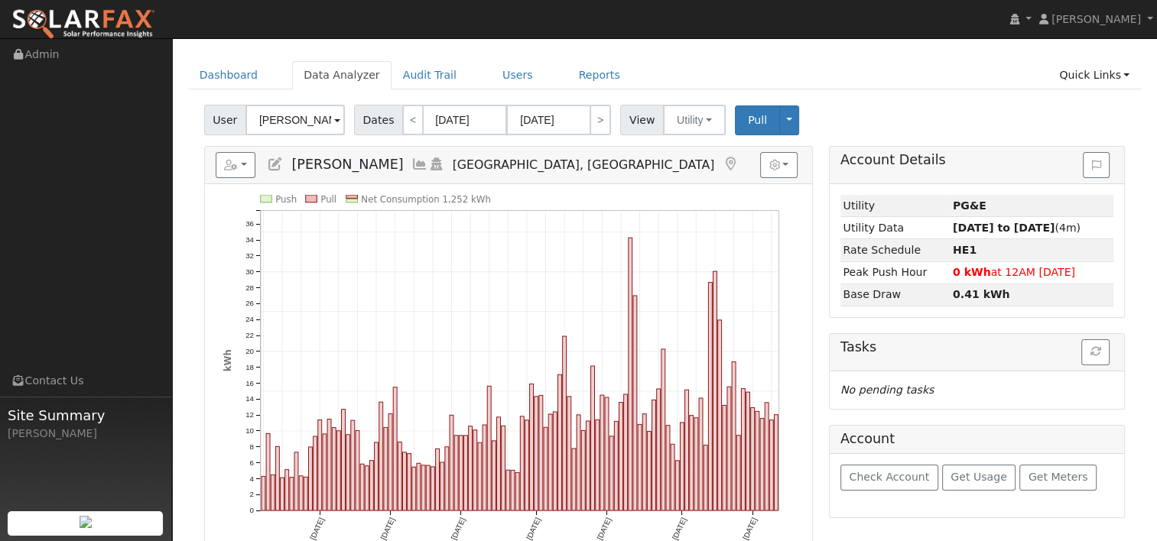
scroll to position [76, 0]
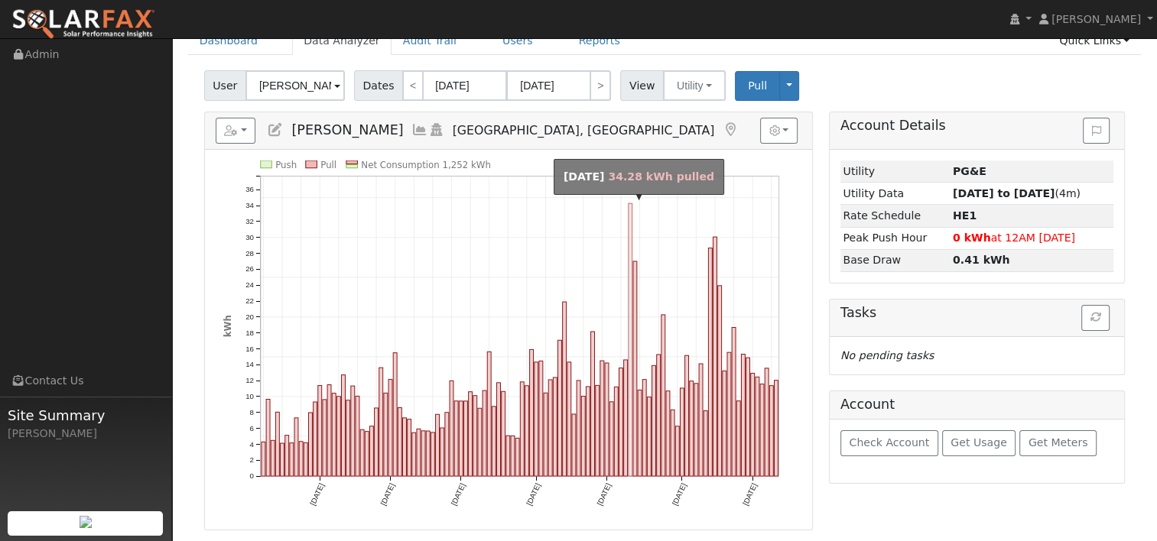
click at [631, 219] on rect "onclick=""" at bounding box center [630, 339] width 4 height 273
type input "[DATE]"
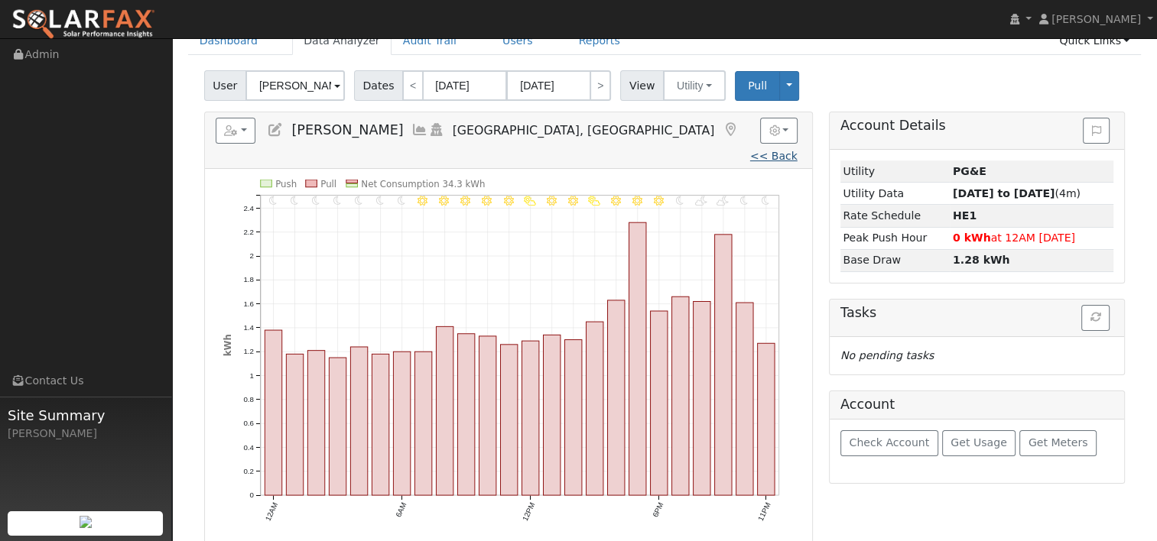
click at [750, 150] on link "<< Back" at bounding box center [773, 156] width 47 height 12
type input "[DATE]"
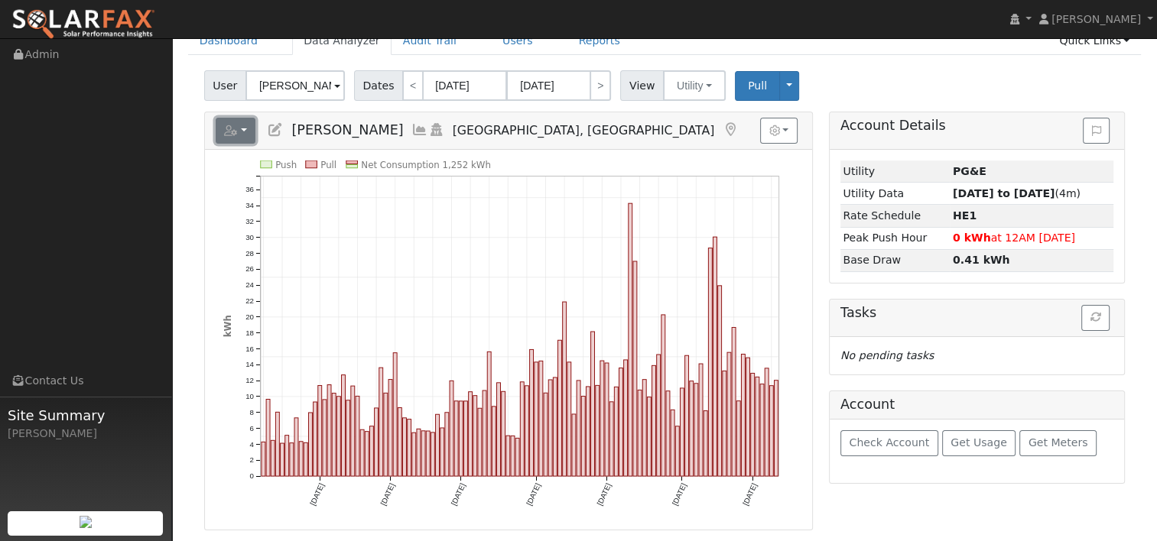
click at [242, 126] on button "button" at bounding box center [236, 131] width 41 height 26
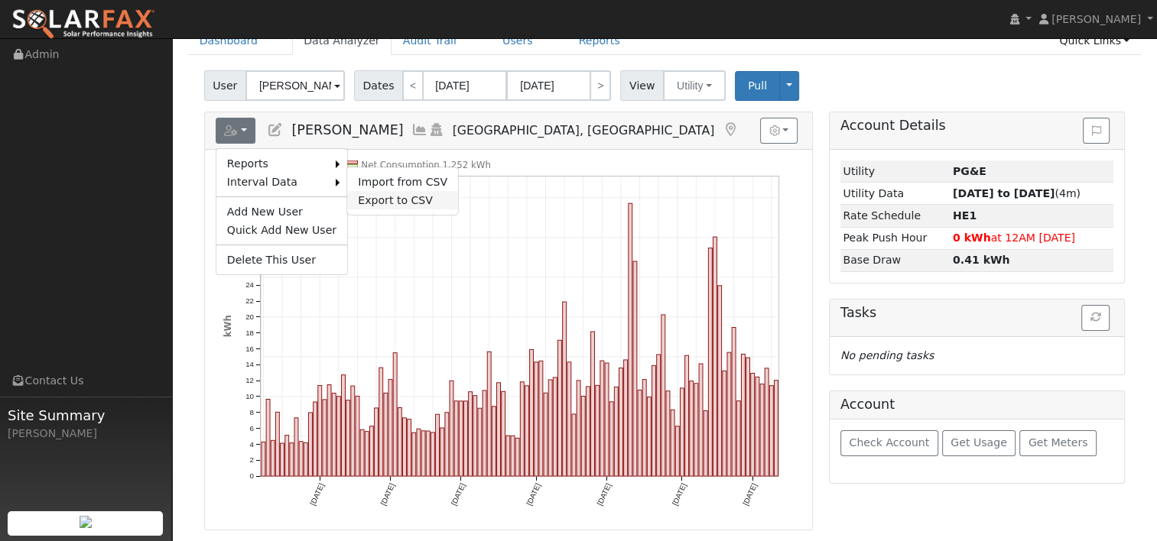
click at [366, 199] on link "Export to CSV" at bounding box center [402, 200] width 111 height 18
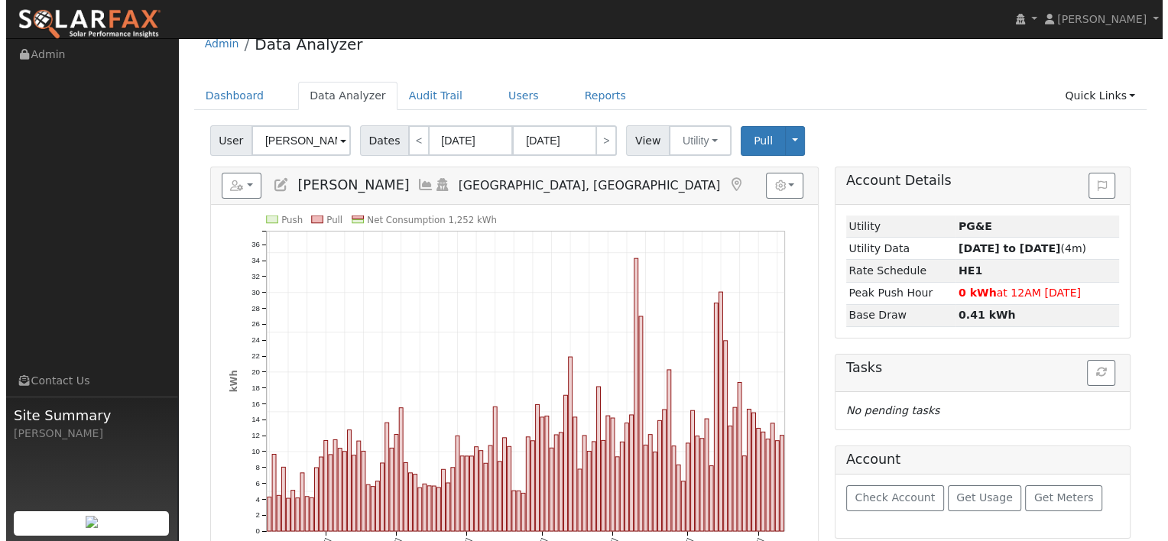
scroll to position [0, 0]
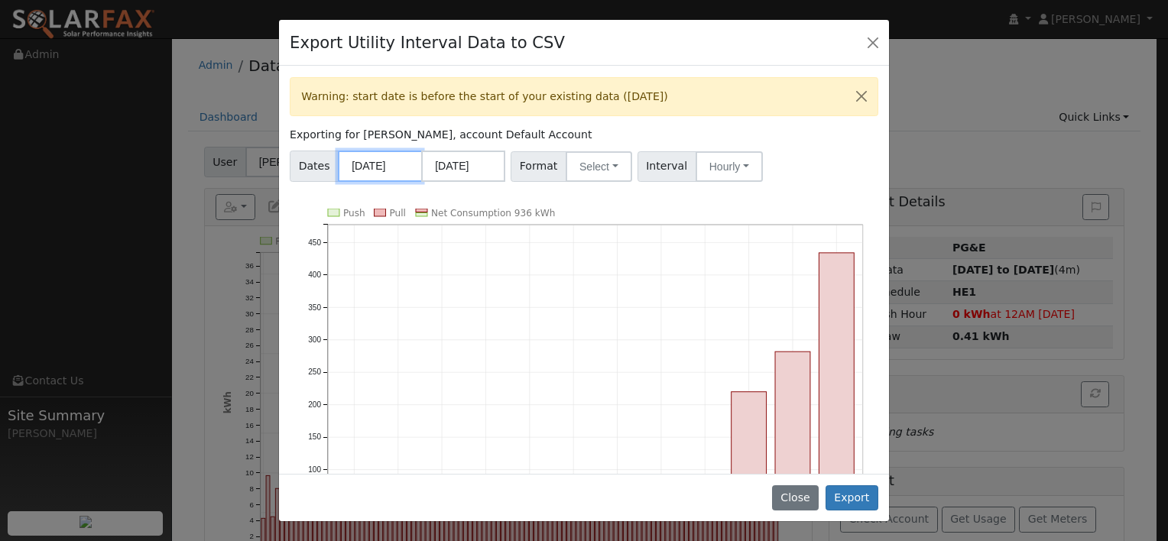
click at [375, 167] on input "[DATE]" at bounding box center [380, 166] width 84 height 31
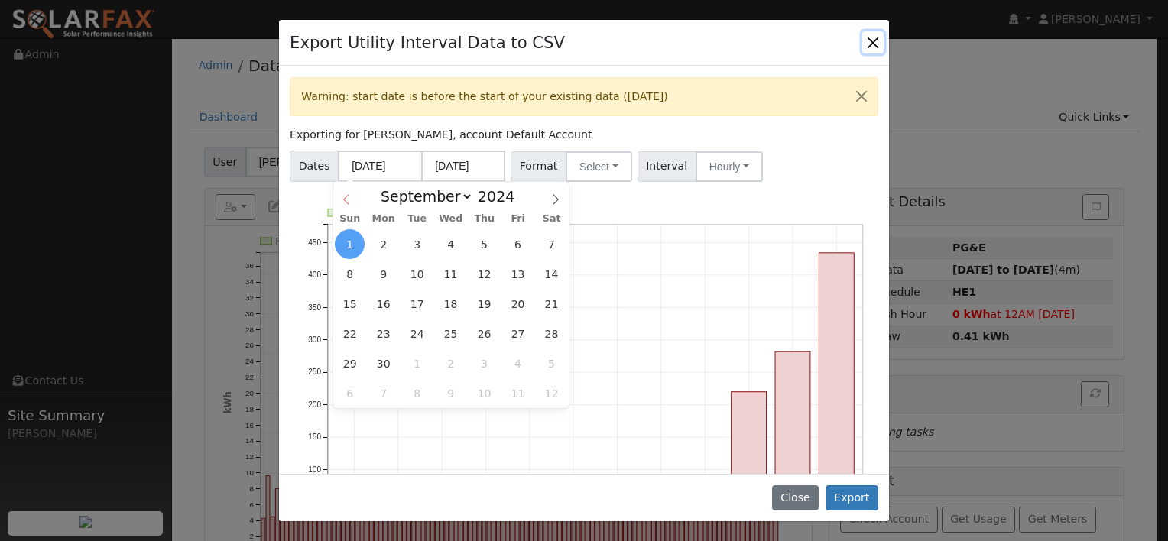
click at [355, 200] on span at bounding box center [346, 195] width 26 height 26
click at [352, 200] on span at bounding box center [346, 195] width 26 height 26
select select "5"
click at [417, 281] on span "4" at bounding box center [417, 274] width 30 height 30
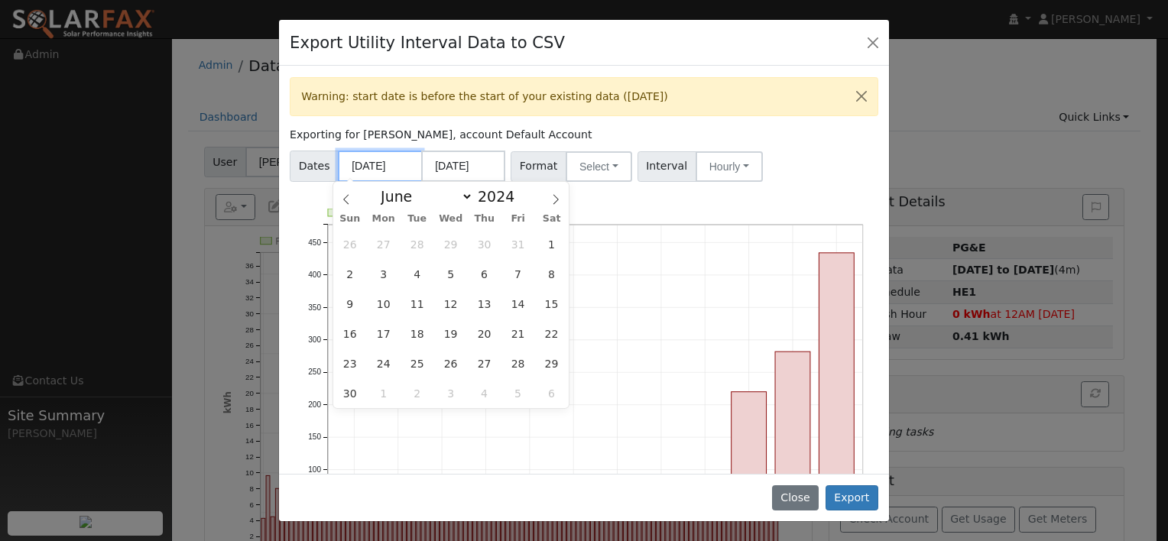
type input "[DATE]"
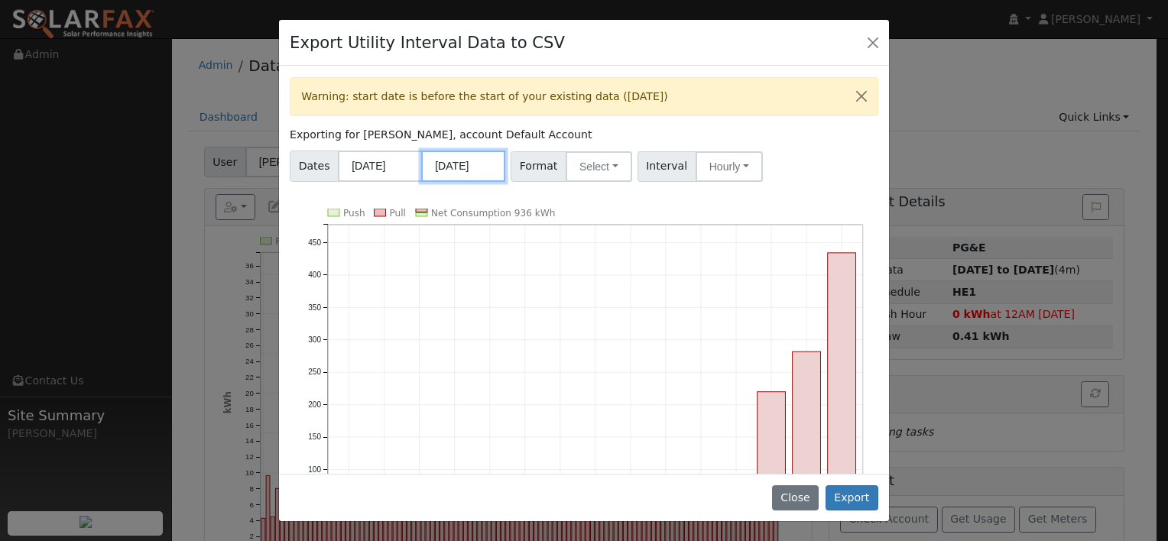
click at [465, 168] on input "[DATE]" at bounding box center [463, 166] width 84 height 31
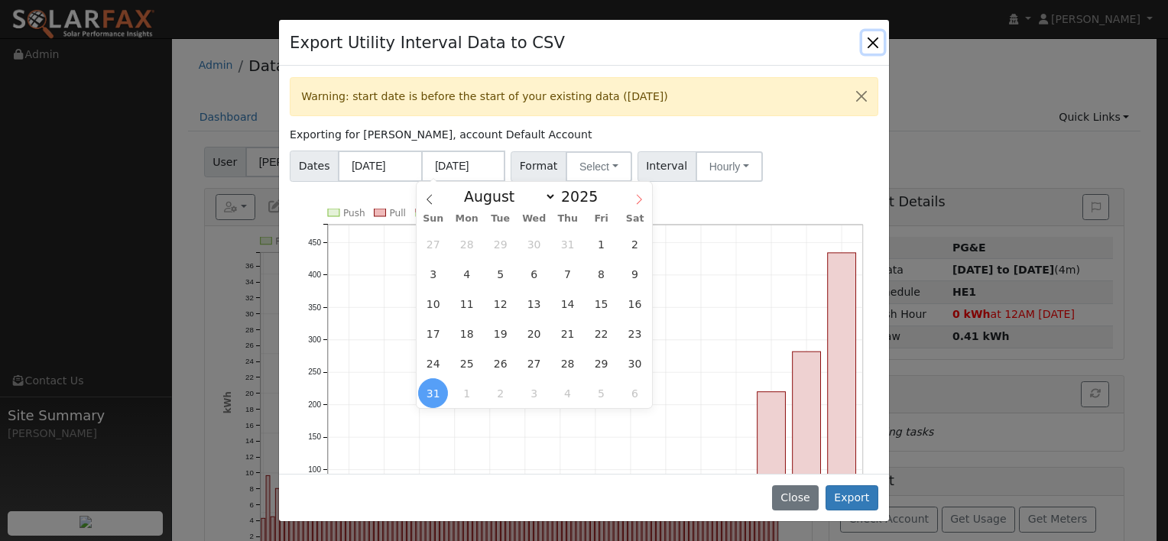
click at [635, 201] on icon at bounding box center [639, 199] width 11 height 11
select select "8"
click at [433, 332] on span "21" at bounding box center [433, 334] width 30 height 30
type input "[DATE]"
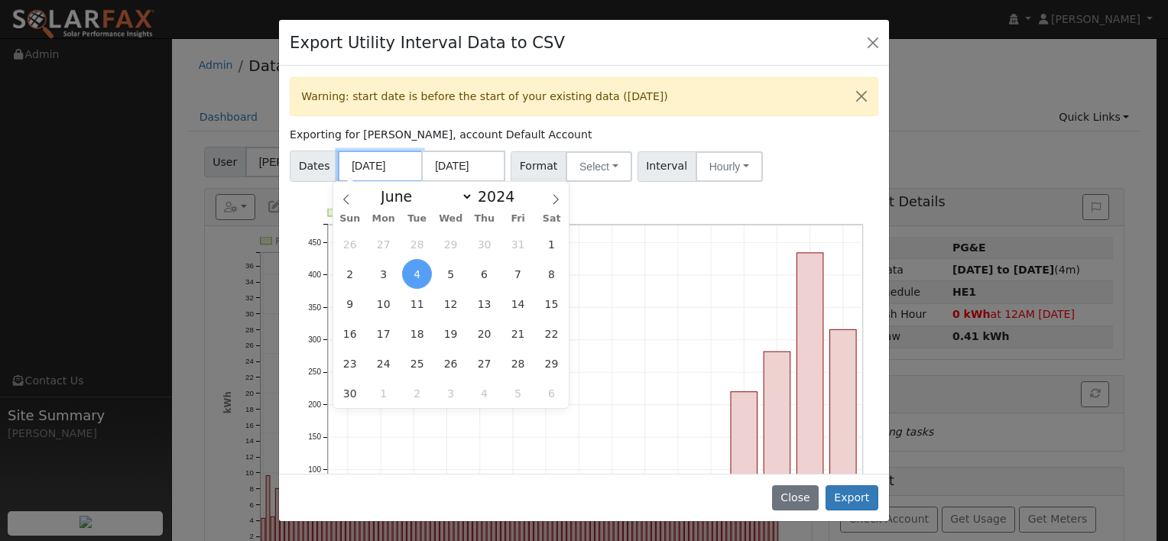
click at [397, 164] on input "[DATE]" at bounding box center [380, 166] width 84 height 31
click at [517, 192] on span at bounding box center [522, 192] width 11 height 8
type input "2025"
click at [456, 246] on span "4" at bounding box center [451, 244] width 30 height 30
type input "[DATE]"
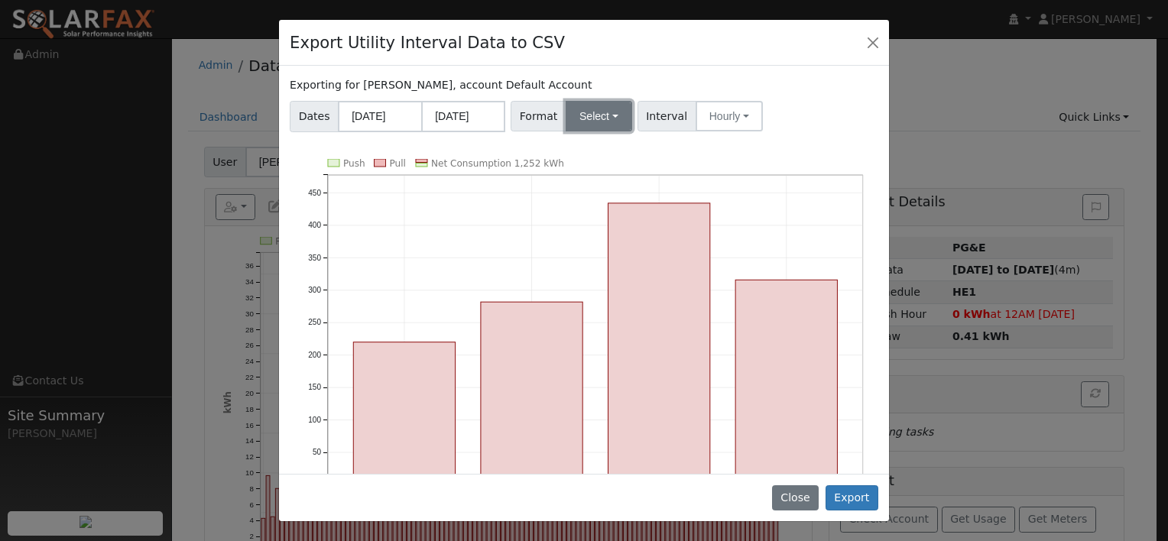
click at [594, 116] on button "Select" at bounding box center [599, 116] width 67 height 31
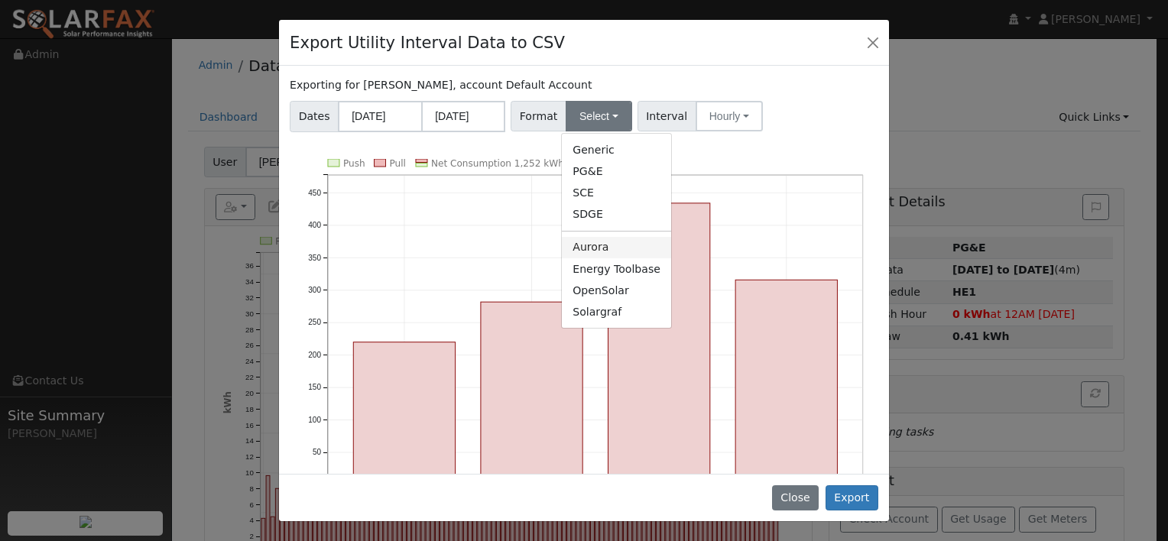
click at [596, 250] on link "Aurora" at bounding box center [616, 247] width 109 height 21
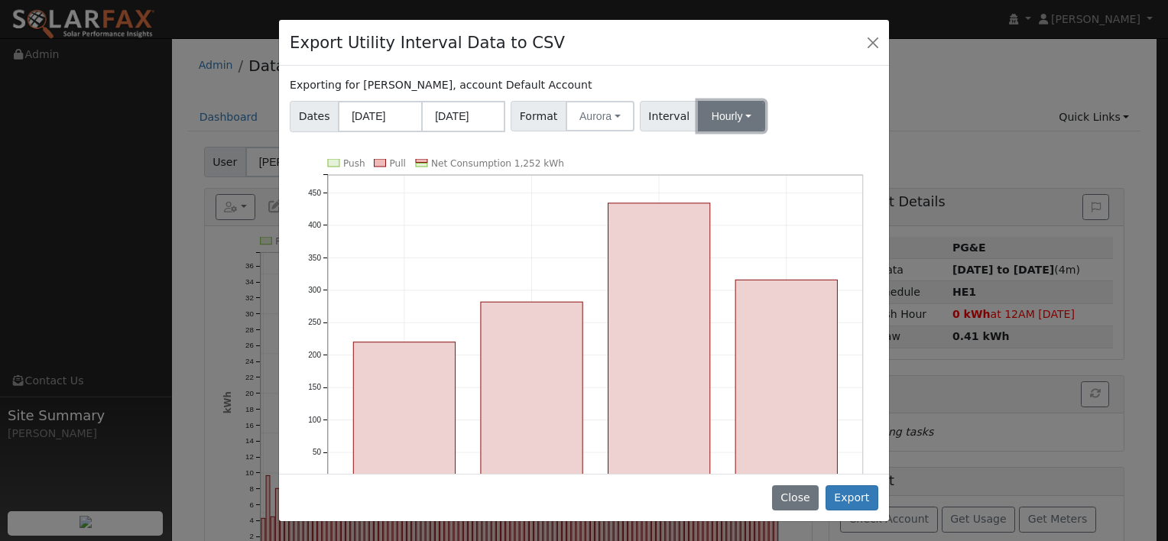
click at [733, 119] on button "Hourly" at bounding box center [731, 116] width 67 height 31
click at [806, 107] on div "Dates [DATE] [DATE] Format Aurora Generic PG&E SCE SDGE Aurora Energy Toolbase …" at bounding box center [584, 114] width 594 height 37
click at [853, 500] on button "Export" at bounding box center [852, 498] width 53 height 26
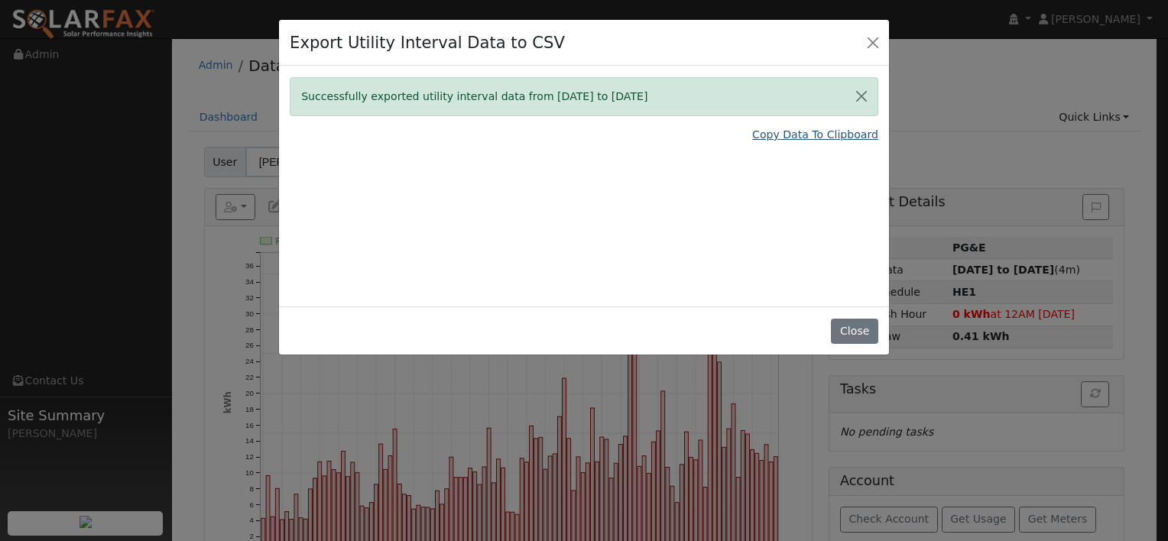
click at [785, 133] on link "Copy Data To Clipboard" at bounding box center [815, 135] width 126 height 16
